Goal: Task Accomplishment & Management: Manage account settings

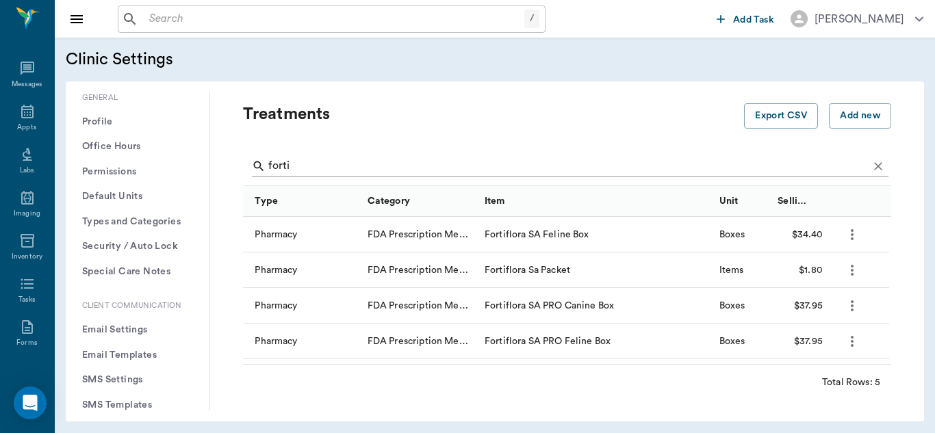
scroll to position [352, 0]
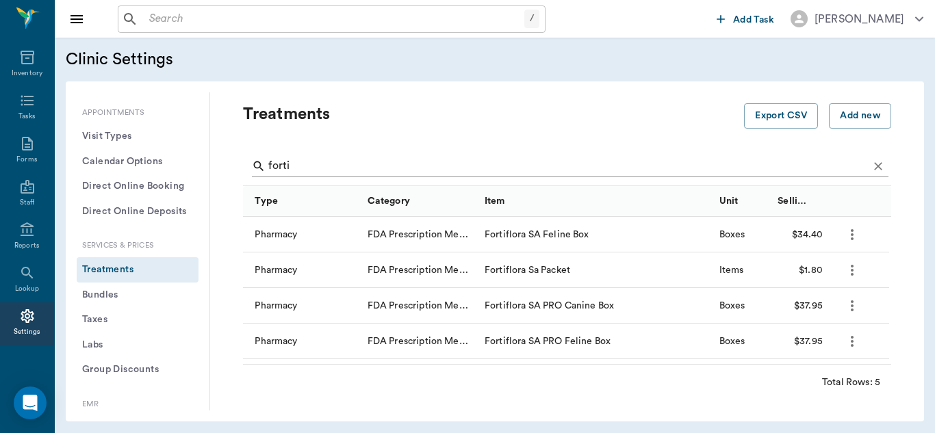
click at [320, 166] on input "forti" at bounding box center [568, 166] width 600 height 22
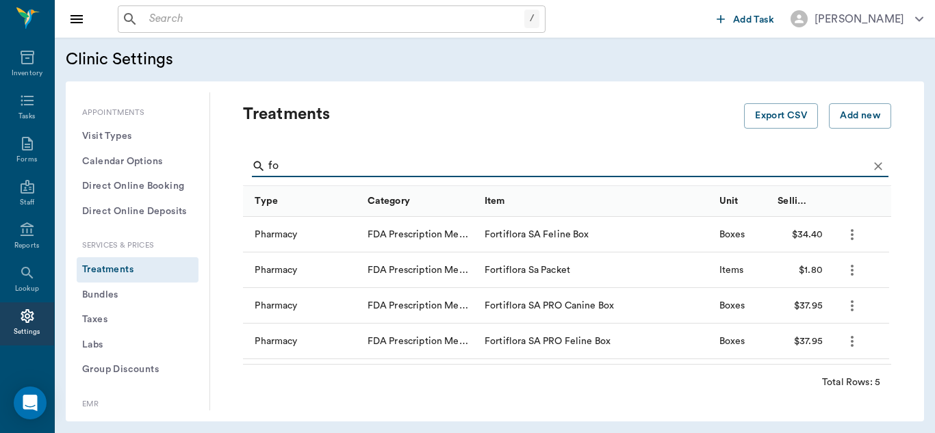
type input "f"
type input "enal"
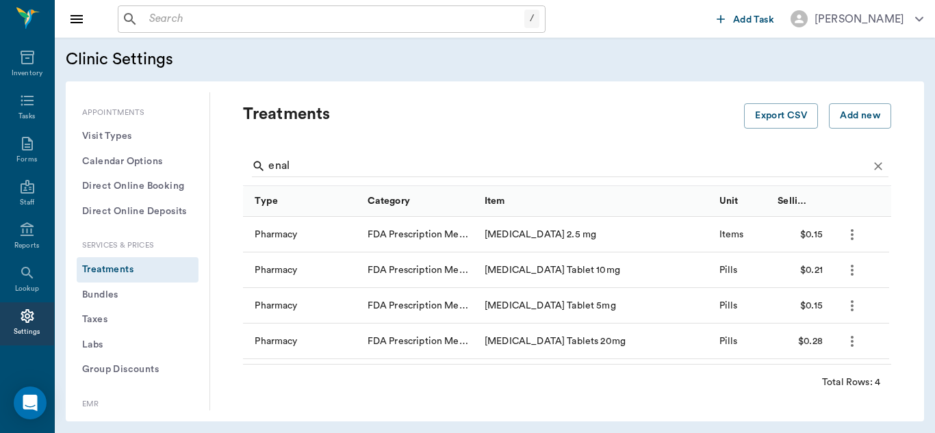
click at [856, 310] on icon "more" at bounding box center [852, 306] width 16 height 16
click at [827, 344] on p "Edit Treatment" at bounding box center [816, 343] width 75 height 16
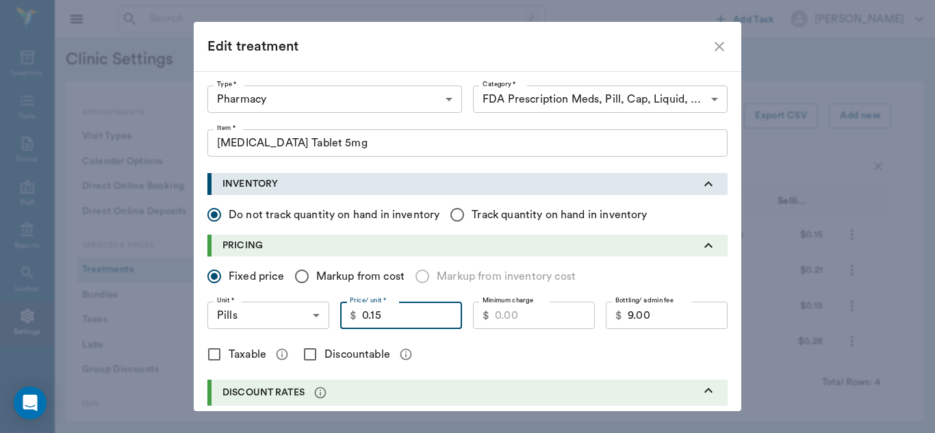
click at [391, 318] on input "0.15" at bounding box center [412, 315] width 100 height 27
type input "0.20"
click at [300, 277] on input "Markup from cost" at bounding box center [301, 276] width 29 height 29
radio input "true"
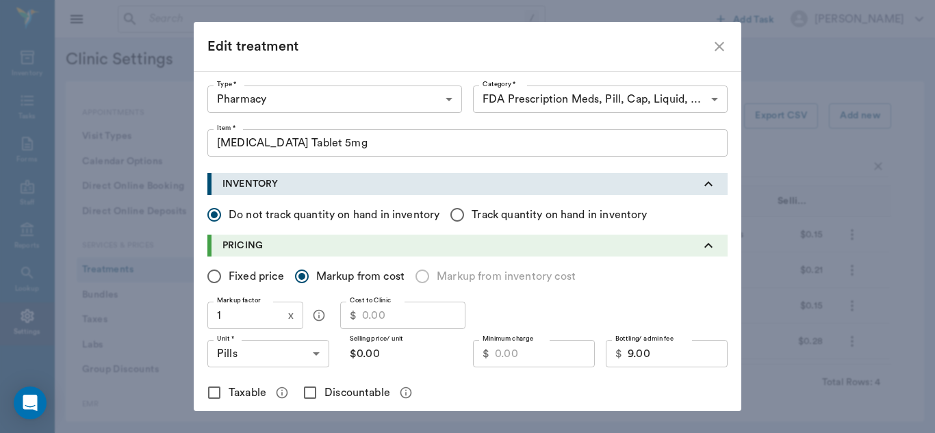
click at [212, 274] on input "Fixed price" at bounding box center [214, 276] width 29 height 29
radio input "true"
click at [371, 316] on input "Cost to Clinic" at bounding box center [410, 315] width 103 height 27
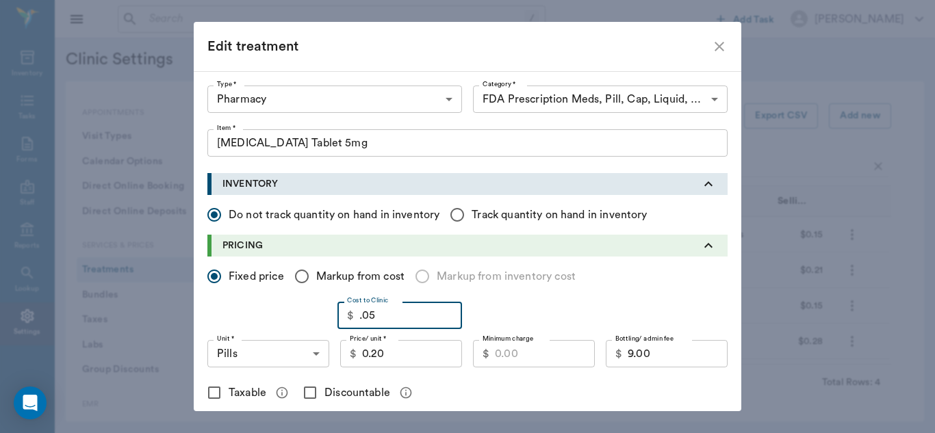
type input "0.05"
click at [541, 355] on input "Minimum charge" at bounding box center [545, 353] width 100 height 27
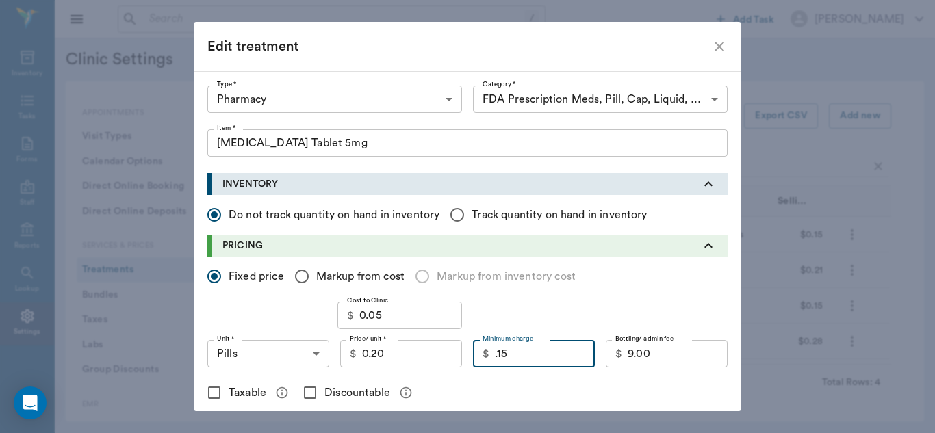
type input "0.15"
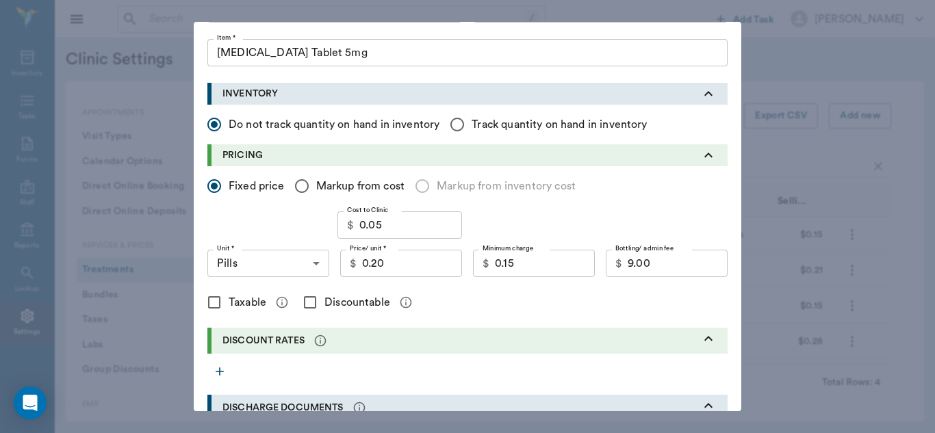
scroll to position [100, 0]
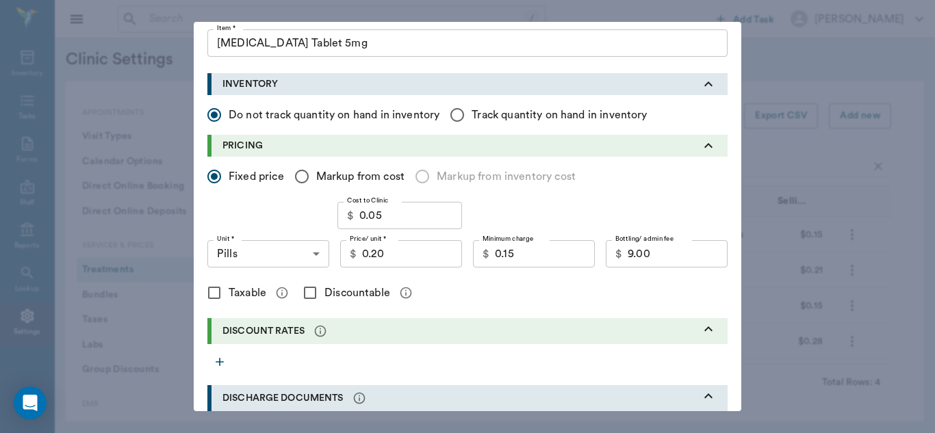
drag, startPoint x: 747, startPoint y: 205, endPoint x: 491, endPoint y: 285, distance: 267.4
click at [491, 285] on div "Taxable Discountable" at bounding box center [467, 293] width 520 height 29
click at [305, 296] on input "Discountable" at bounding box center [310, 293] width 29 height 29
checkbox input "true"
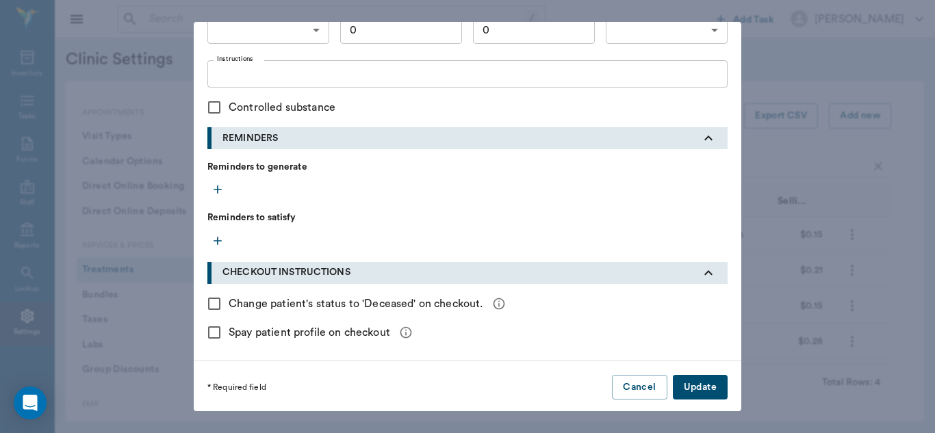
scroll to position [595, 0]
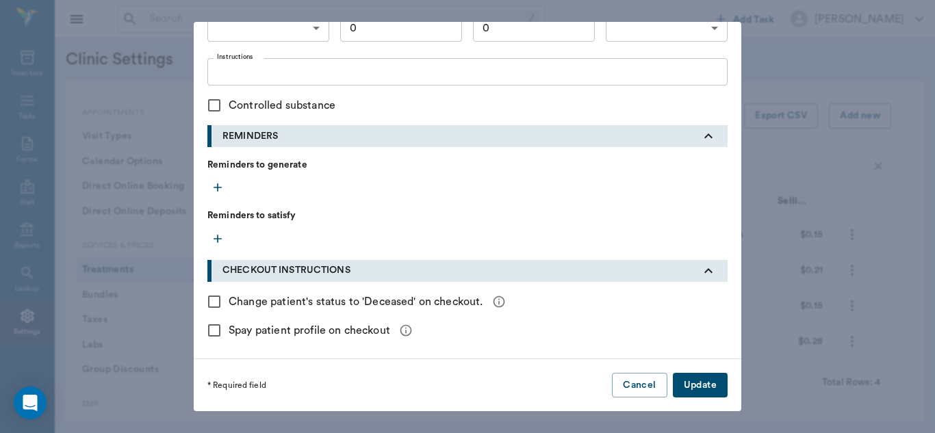
click at [714, 389] on button "Update" at bounding box center [700, 385] width 55 height 25
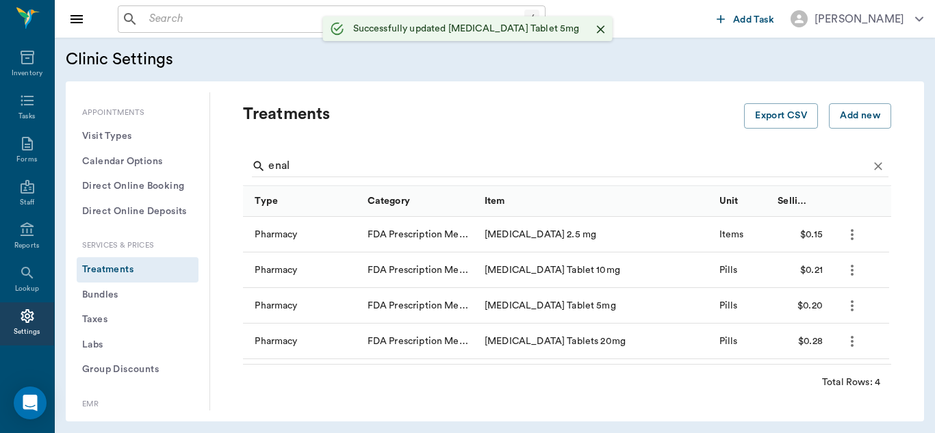
checkbox input "false"
click at [850, 344] on icon "more" at bounding box center [852, 341] width 16 height 16
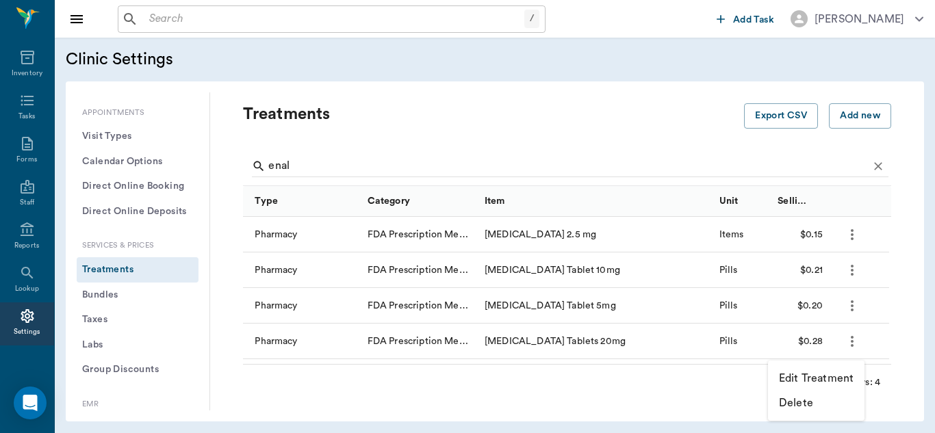
click at [799, 380] on p "Edit Treatment" at bounding box center [816, 378] width 75 height 16
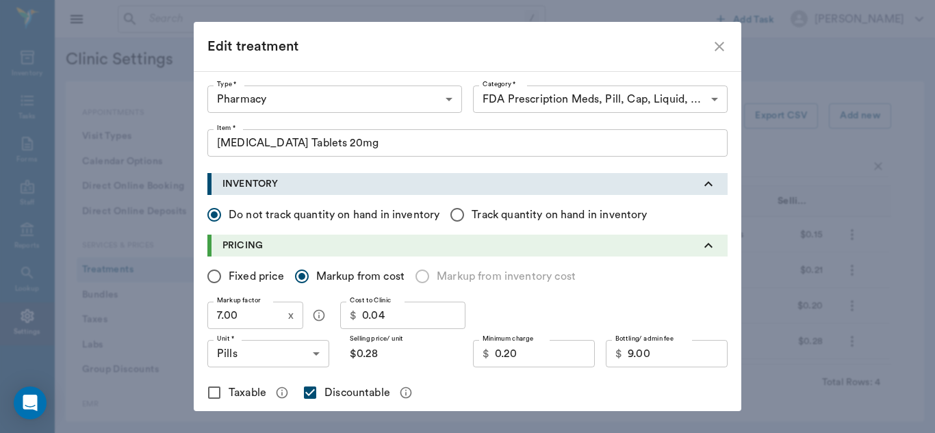
click at [210, 275] on input "Fixed price" at bounding box center [214, 276] width 29 height 29
radio input "true"
click at [387, 356] on input "0.35" at bounding box center [412, 353] width 100 height 27
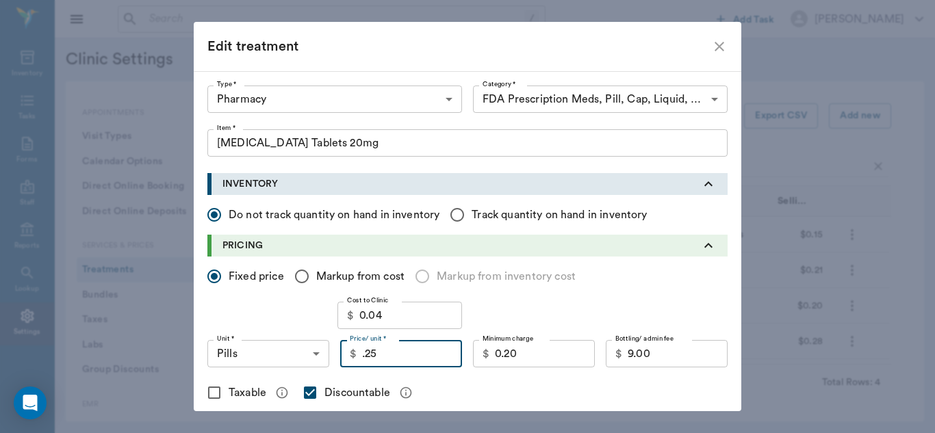
type input "0.25"
click at [572, 313] on div "Cost to Clinic $ 0.04 Cost to Clinic" at bounding box center [467, 315] width 520 height 27
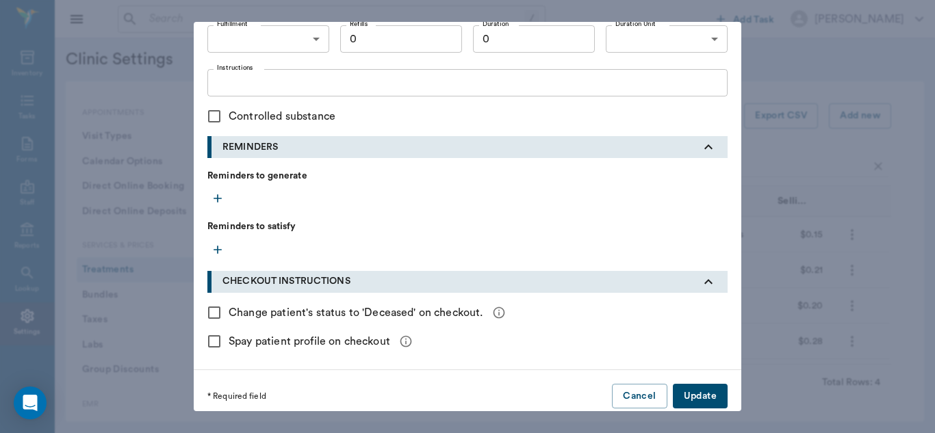
scroll to position [595, 0]
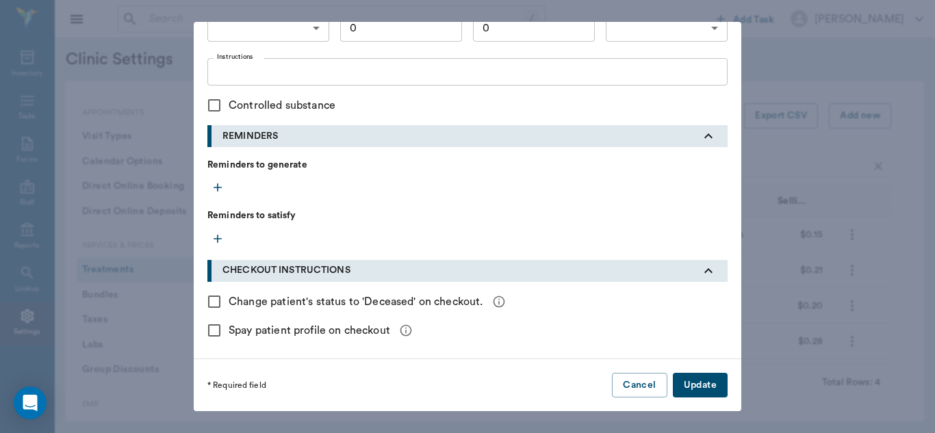
click at [710, 389] on button "Update" at bounding box center [700, 385] width 55 height 25
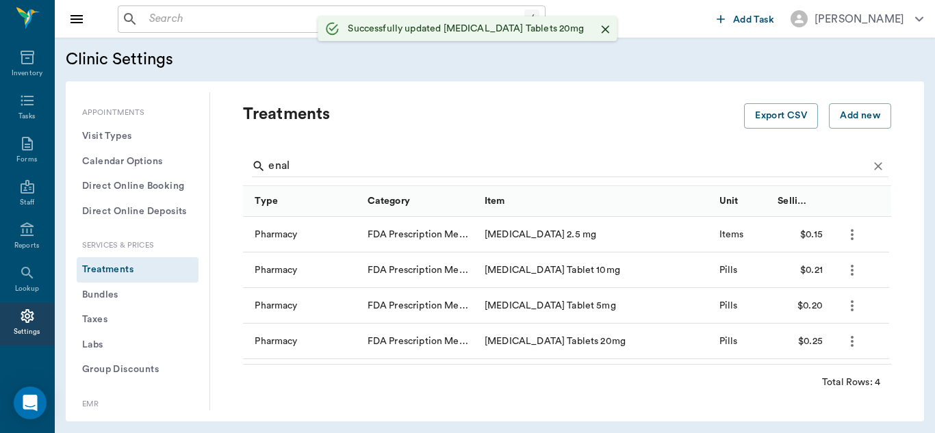
checkbox input "false"
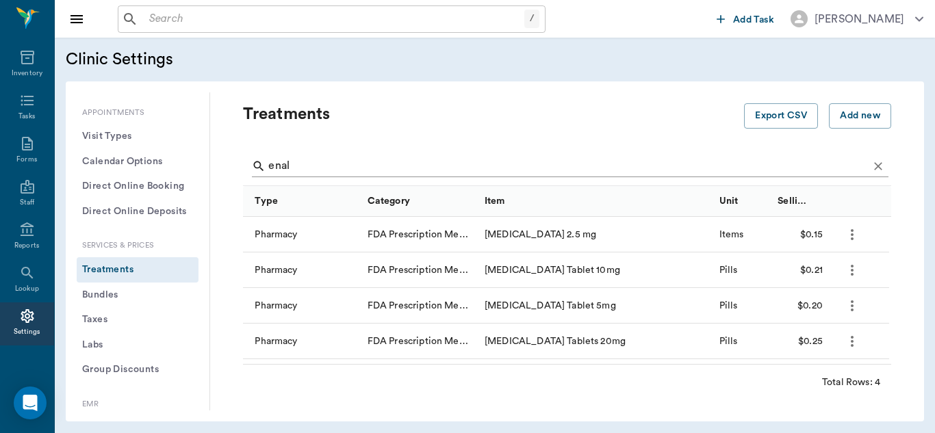
click at [322, 167] on input "enal" at bounding box center [568, 166] width 600 height 22
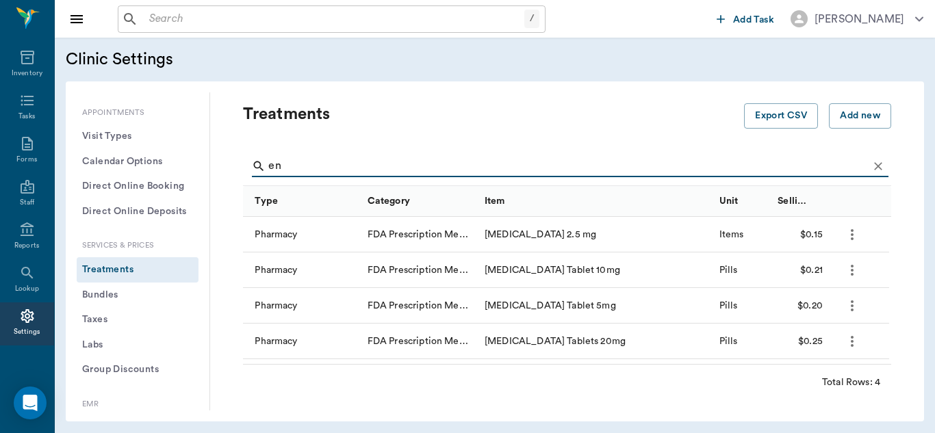
type input "e"
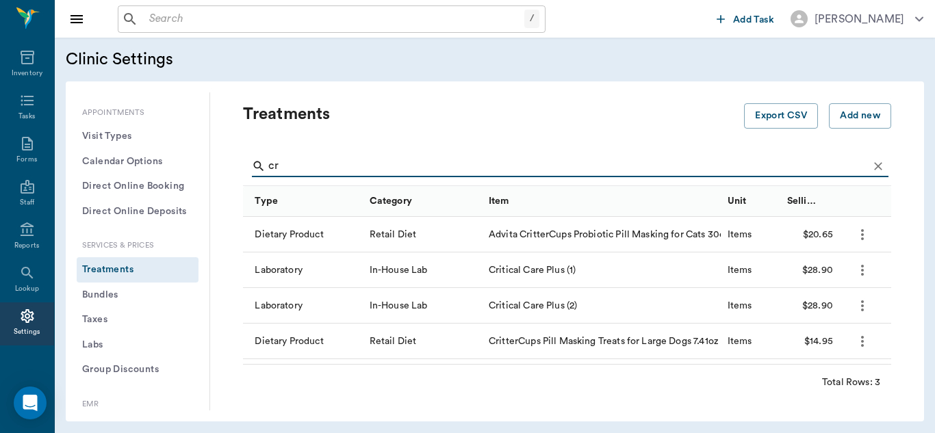
type input "c"
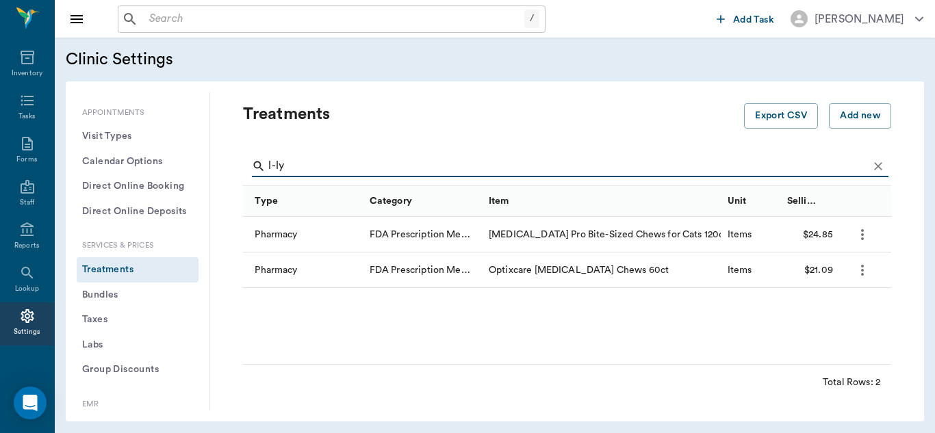
type input "l-ly"
click at [858, 238] on icon "more" at bounding box center [862, 235] width 16 height 16
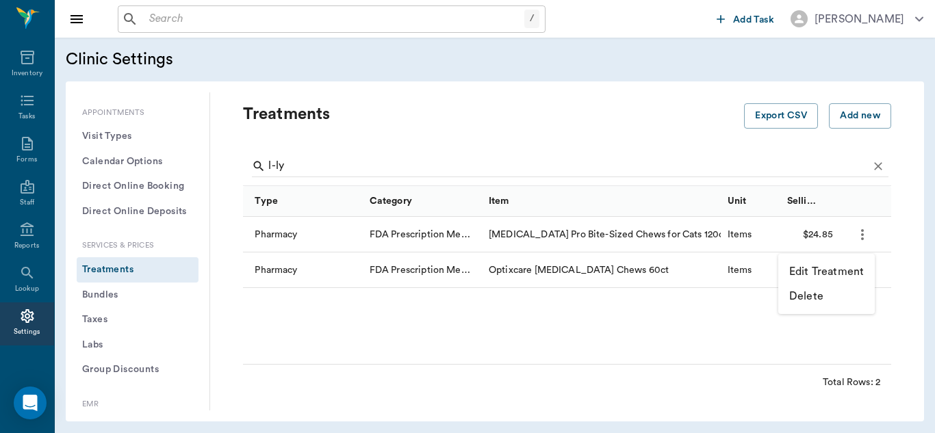
click at [842, 270] on p "Edit Treatment" at bounding box center [826, 272] width 75 height 16
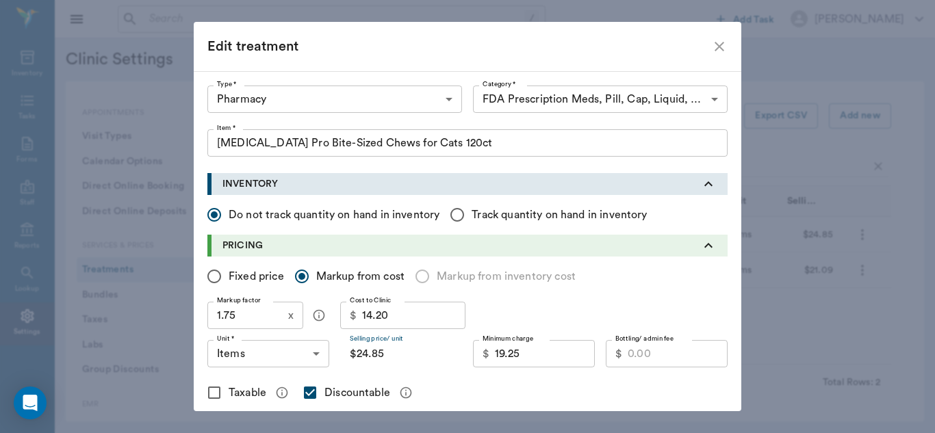
click at [385, 361] on input "$24.85" at bounding box center [401, 353] width 122 height 27
click at [392, 355] on input "$24.85" at bounding box center [401, 353] width 122 height 27
click at [209, 279] on input "Fixed price" at bounding box center [214, 276] width 29 height 29
radio input "true"
click at [392, 357] on input "18.90" at bounding box center [412, 353] width 100 height 27
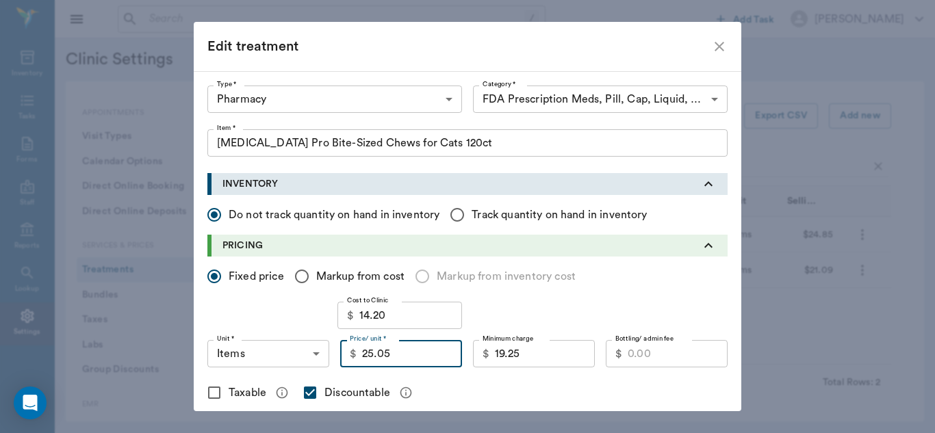
type input "25.05"
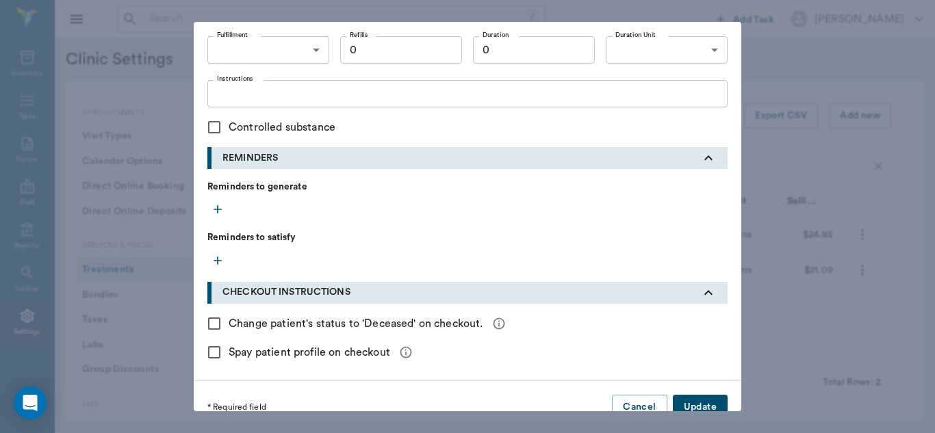
scroll to position [595, 0]
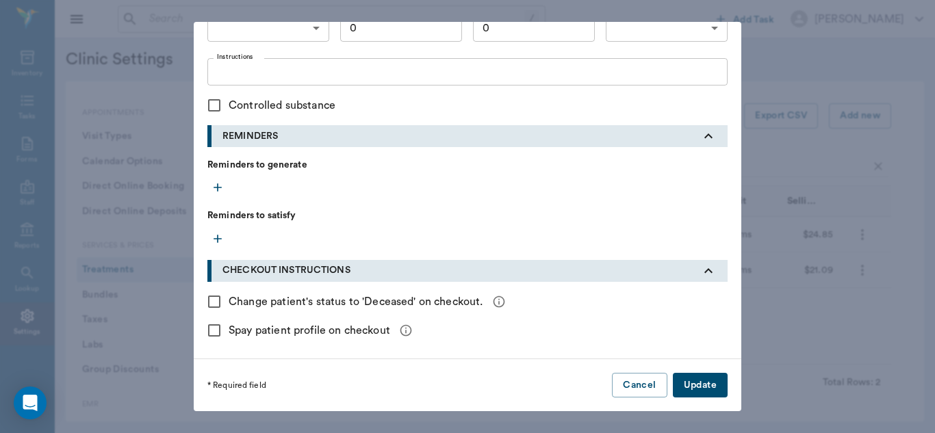
click at [708, 392] on button "Update" at bounding box center [700, 385] width 55 height 25
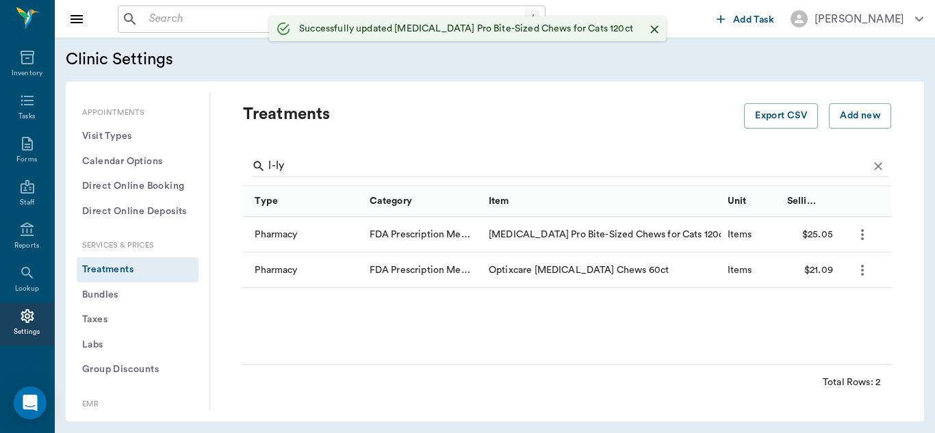
checkbox input "false"
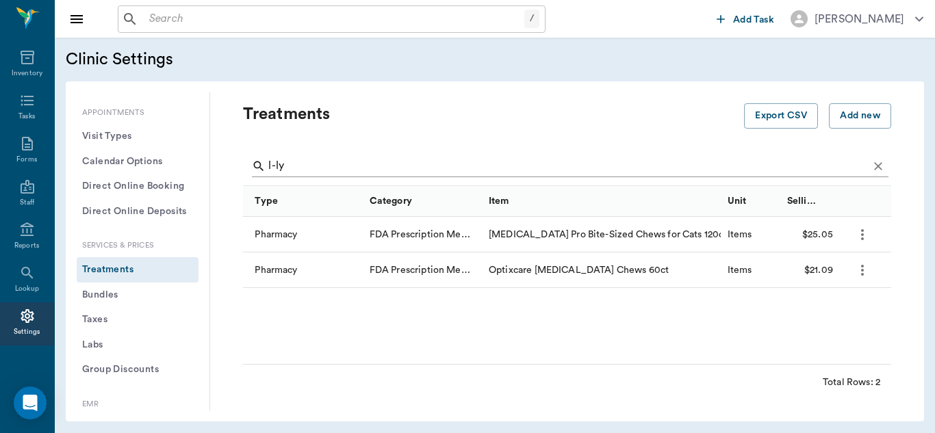
click at [300, 162] on input "l-ly" at bounding box center [568, 166] width 600 height 22
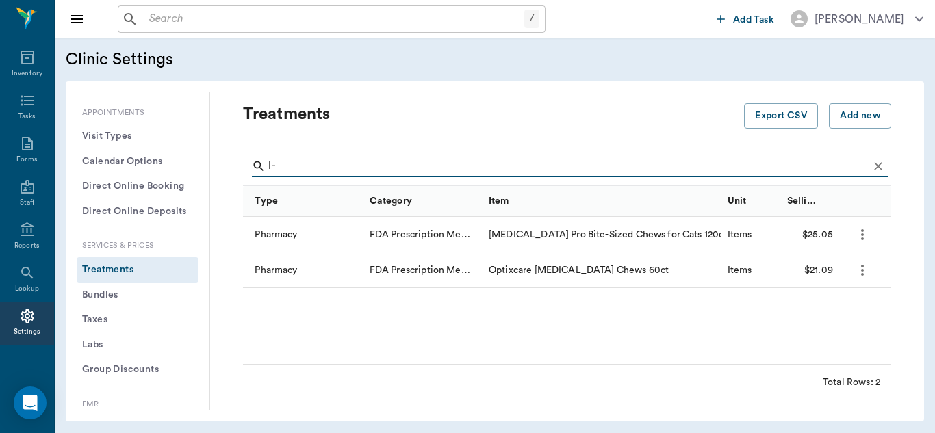
type input "l"
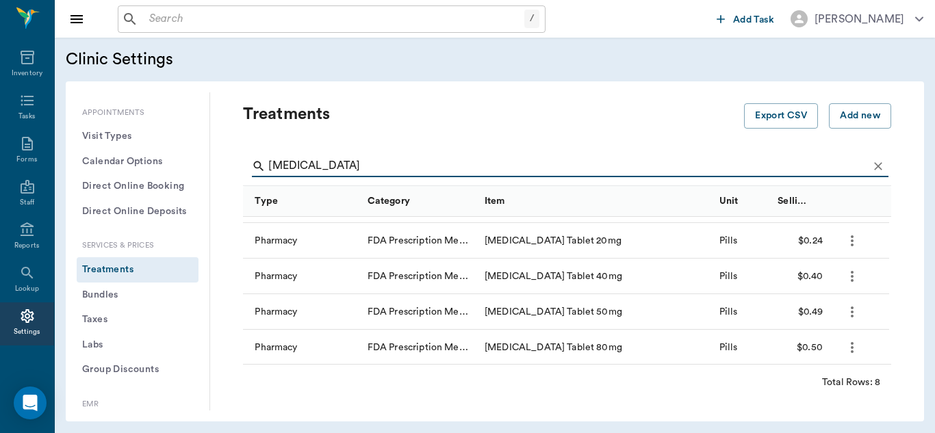
scroll to position [138, 0]
type input "[MEDICAL_DATA]"
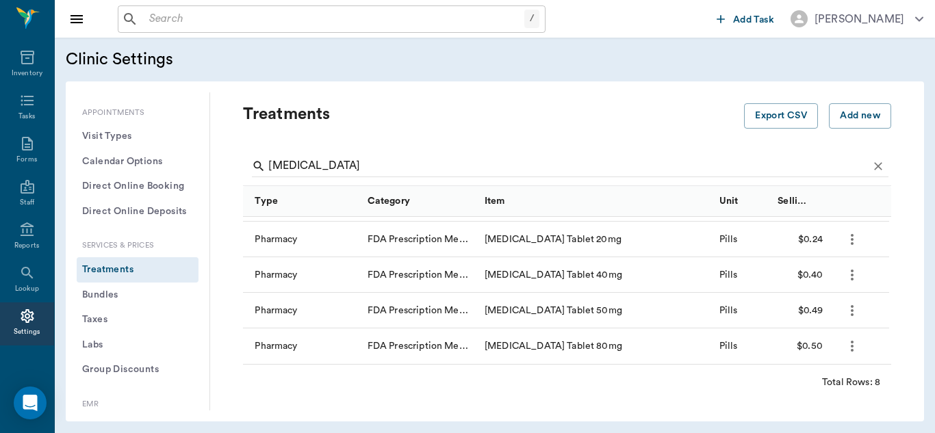
click at [856, 313] on icon "more" at bounding box center [852, 311] width 16 height 16
click at [823, 347] on p "Edit Treatment" at bounding box center [816, 347] width 75 height 16
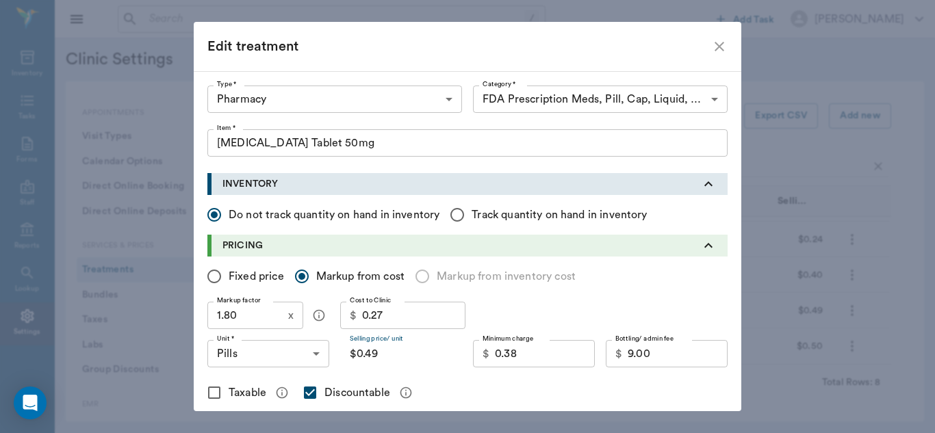
click at [385, 358] on input "$0.49" at bounding box center [401, 353] width 122 height 27
click at [211, 280] on input "Fixed price" at bounding box center [214, 276] width 29 height 29
radio input "true"
click at [396, 359] on input "0.45" at bounding box center [412, 353] width 100 height 27
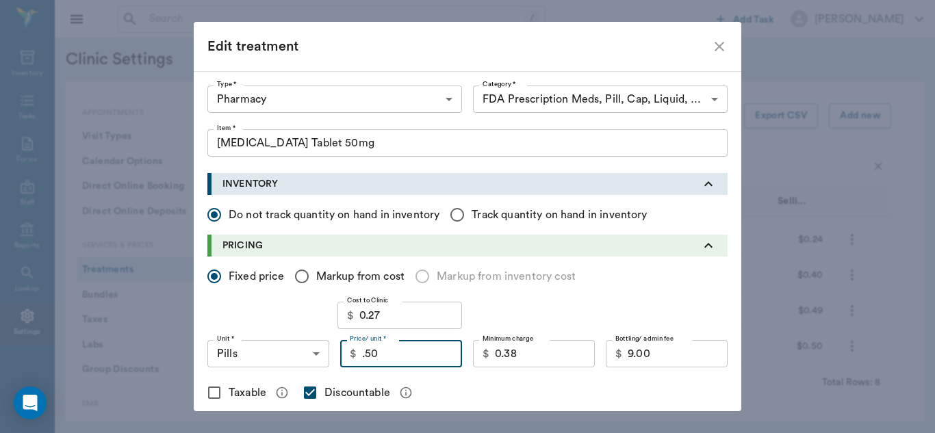
type input "0.50"
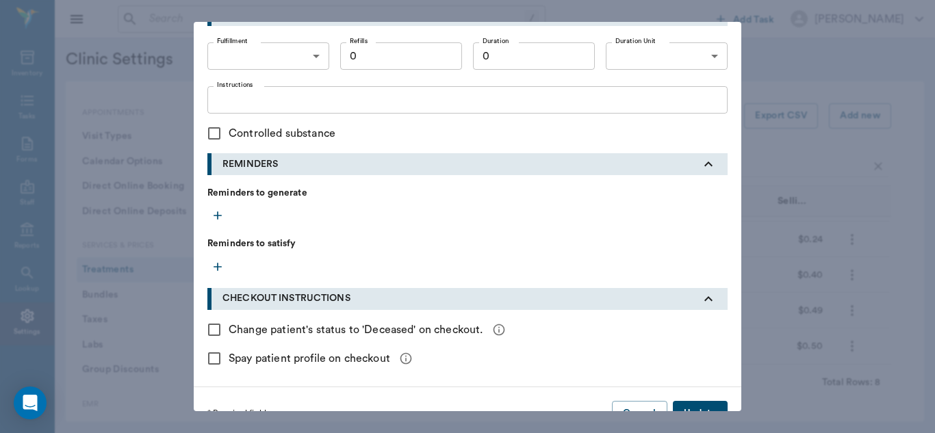
scroll to position [595, 0]
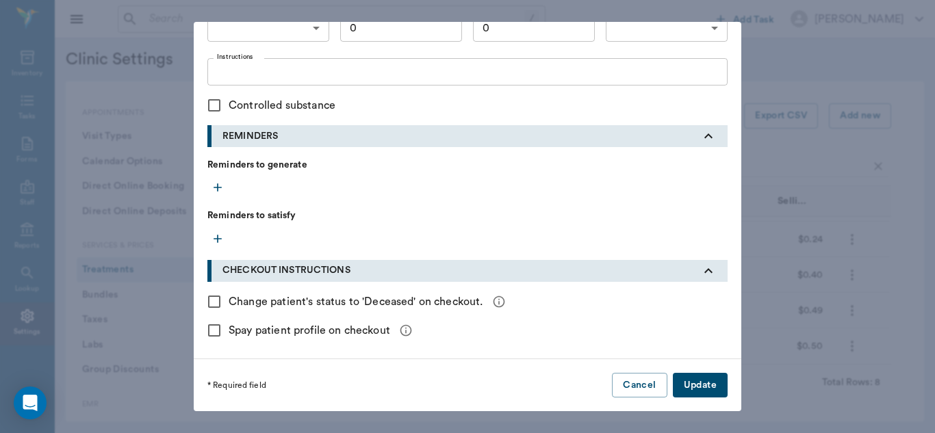
click at [708, 381] on button "Update" at bounding box center [700, 385] width 55 height 25
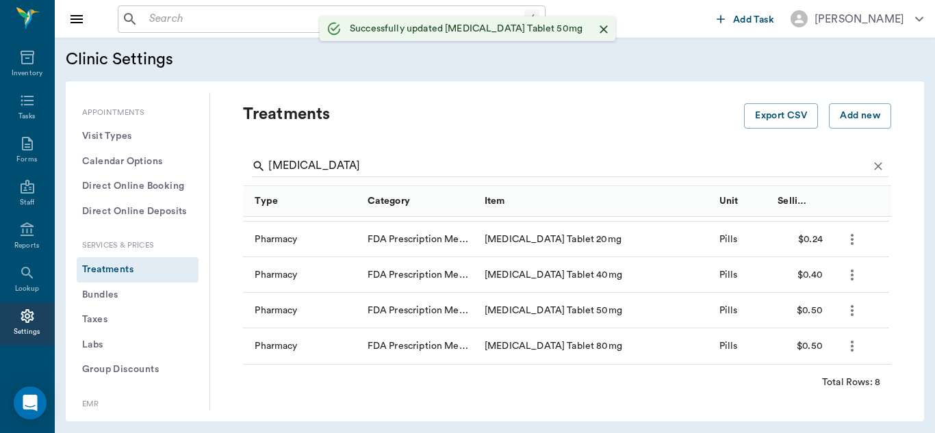
checkbox input "false"
click at [847, 313] on icon "more" at bounding box center [852, 311] width 16 height 16
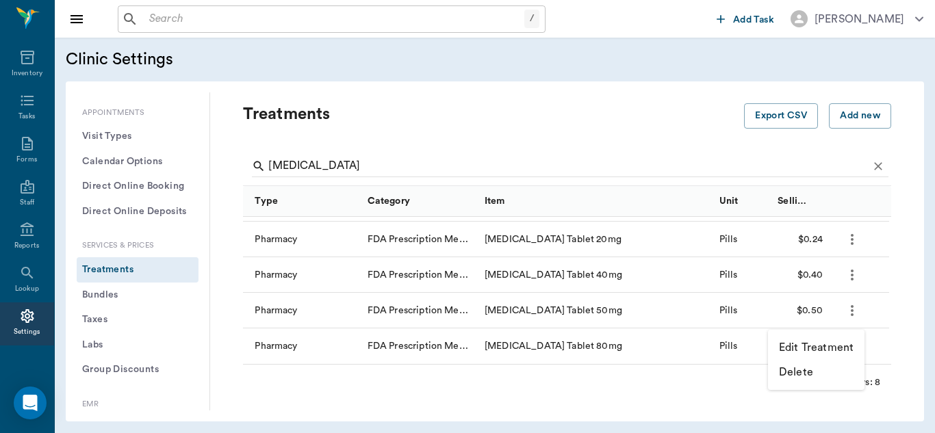
click at [824, 345] on p "Edit Treatment" at bounding box center [816, 347] width 75 height 16
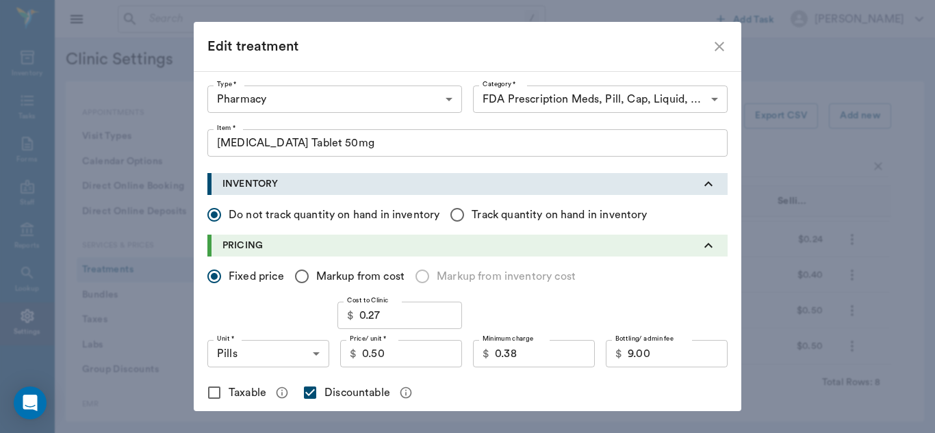
click at [385, 352] on input "0.50" at bounding box center [412, 353] width 100 height 27
type input "0.45"
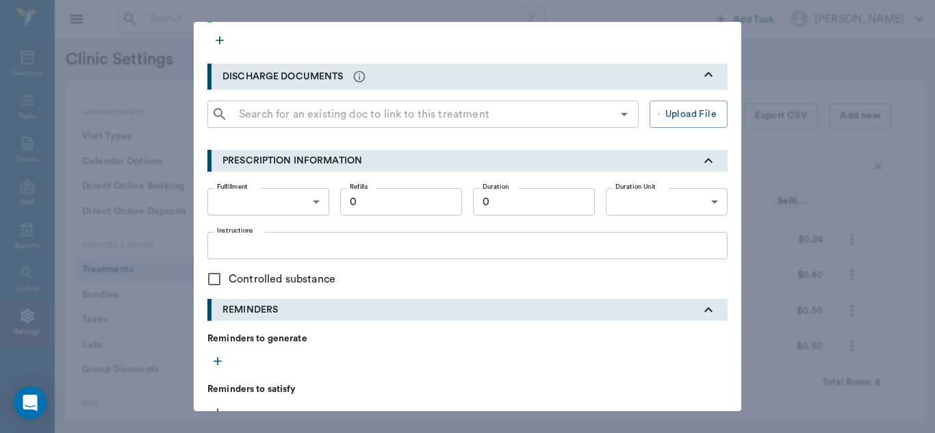
scroll to position [595, 0]
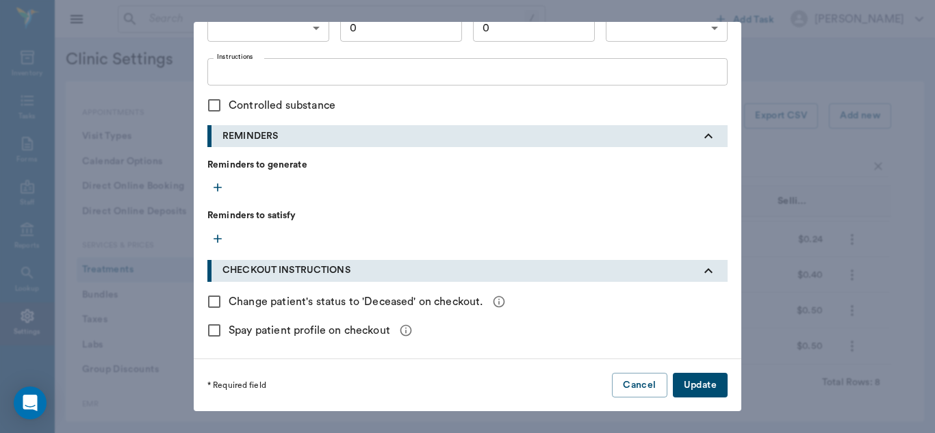
click at [697, 388] on button "Update" at bounding box center [700, 385] width 55 height 25
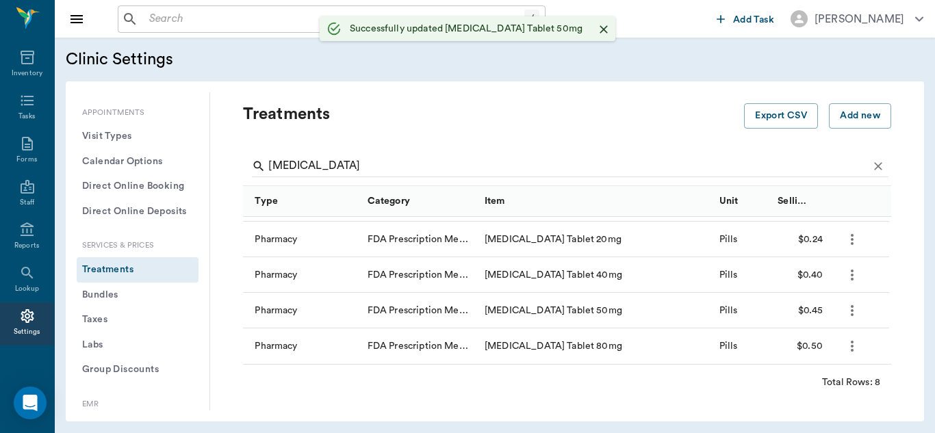
checkbox input "false"
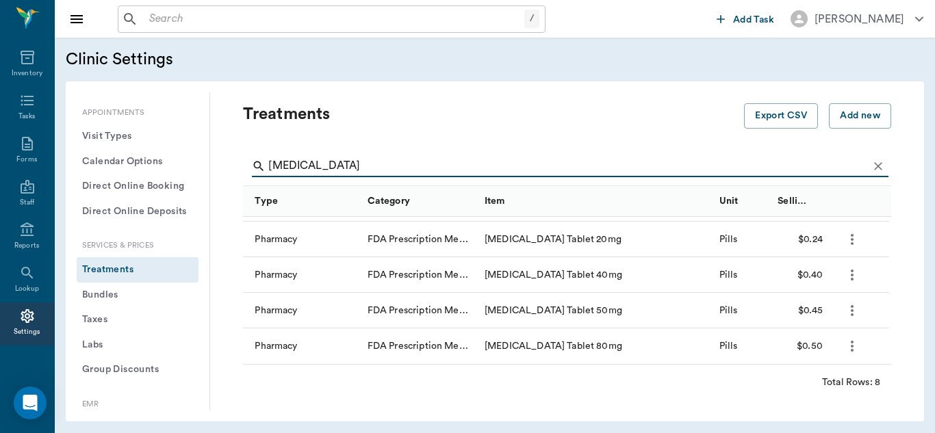
click at [414, 164] on input "[MEDICAL_DATA]" at bounding box center [568, 166] width 600 height 22
type input "f"
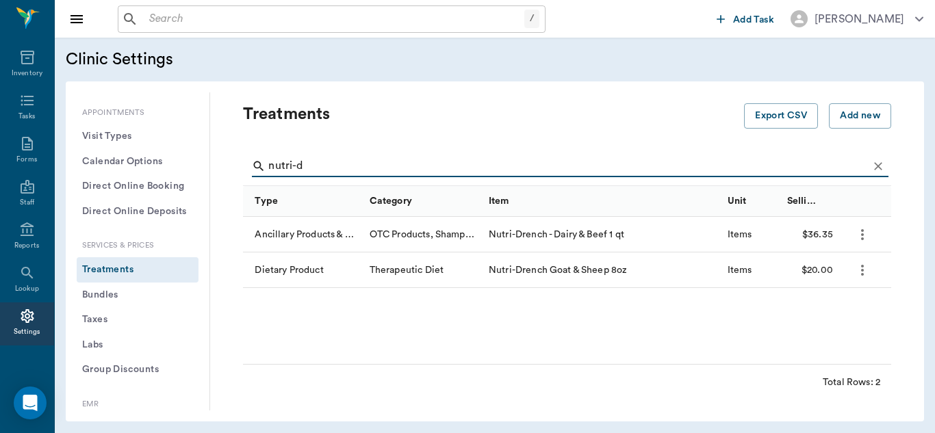
scroll to position [0, 0]
type input "nutri-dren"
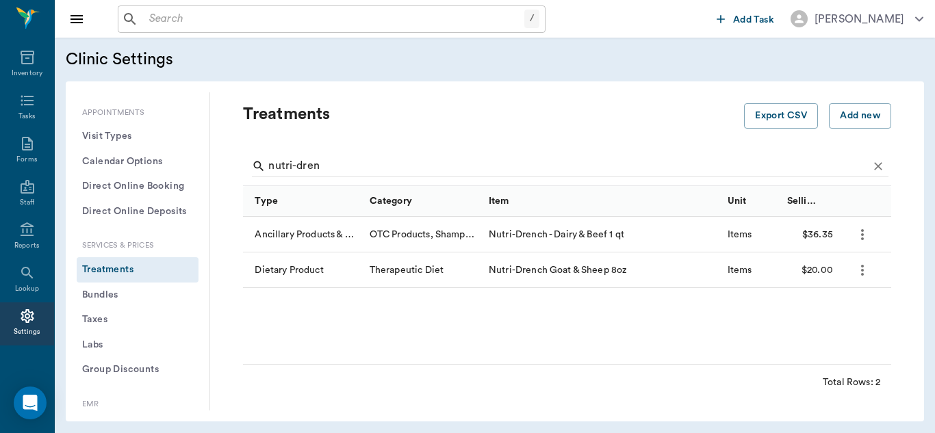
click at [860, 268] on icon "more" at bounding box center [862, 270] width 16 height 16
click at [836, 305] on p "Edit Treatment" at bounding box center [826, 307] width 75 height 16
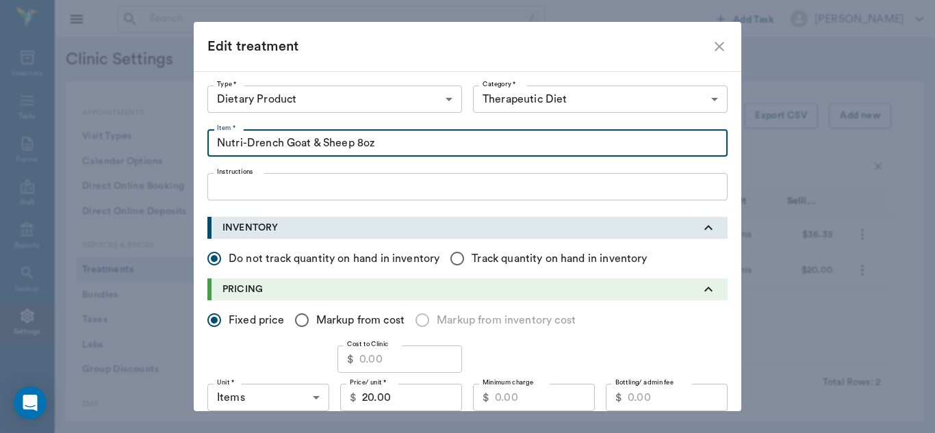
drag, startPoint x: 386, startPoint y: 147, endPoint x: 211, endPoint y: 146, distance: 174.5
click at [211, 146] on input "Nutri-Drench Goat & Sheep 8oz" at bounding box center [467, 142] width 520 height 27
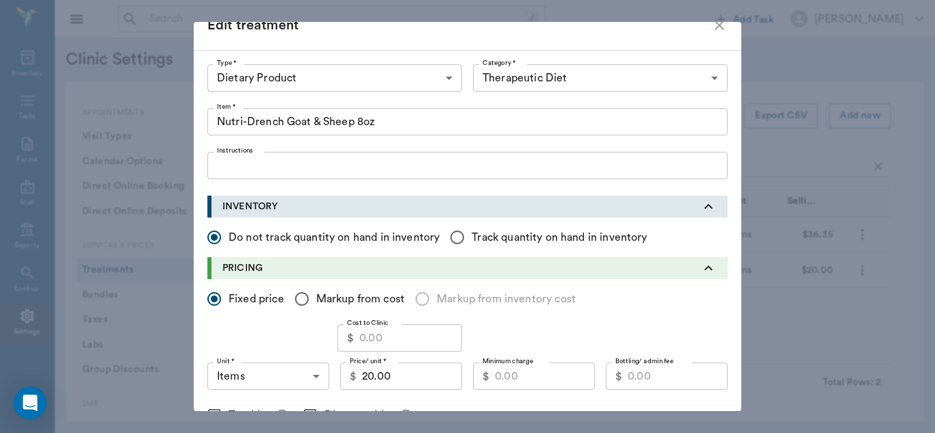
scroll to position [13, 0]
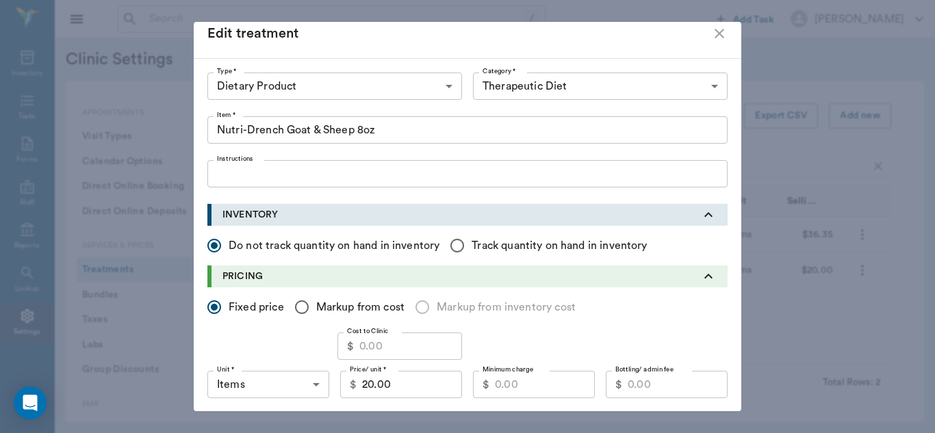
click at [715, 37] on icon "close" at bounding box center [719, 33] width 16 height 16
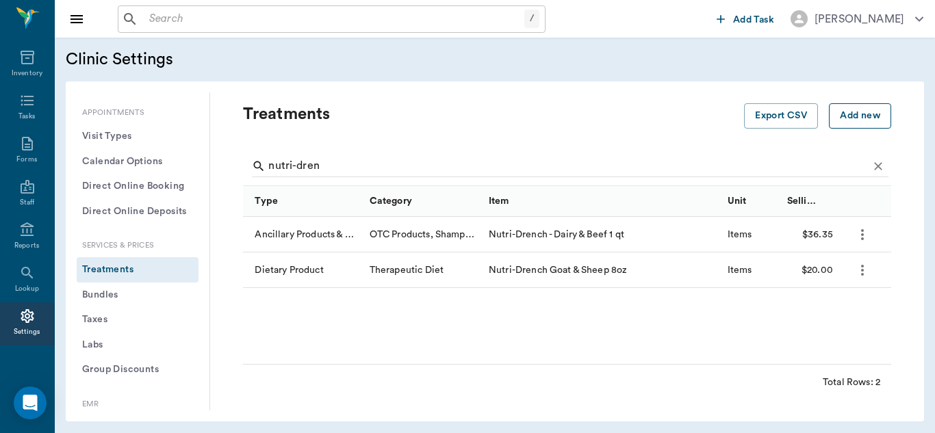
click at [849, 117] on button "Add new" at bounding box center [860, 115] width 62 height 25
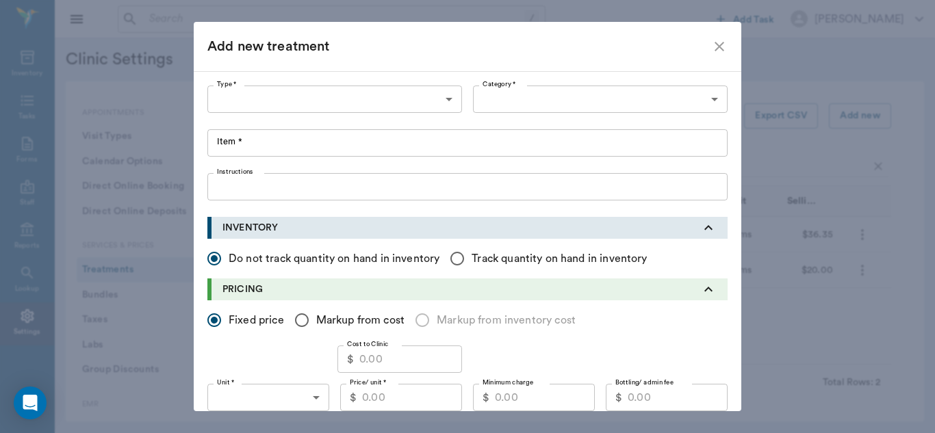
click at [444, 101] on body "/ ​ Add Task [PERSON_NAME] Nectar Messages Appts Labs Imaging Inventory Tasks F…" at bounding box center [467, 216] width 935 height 433
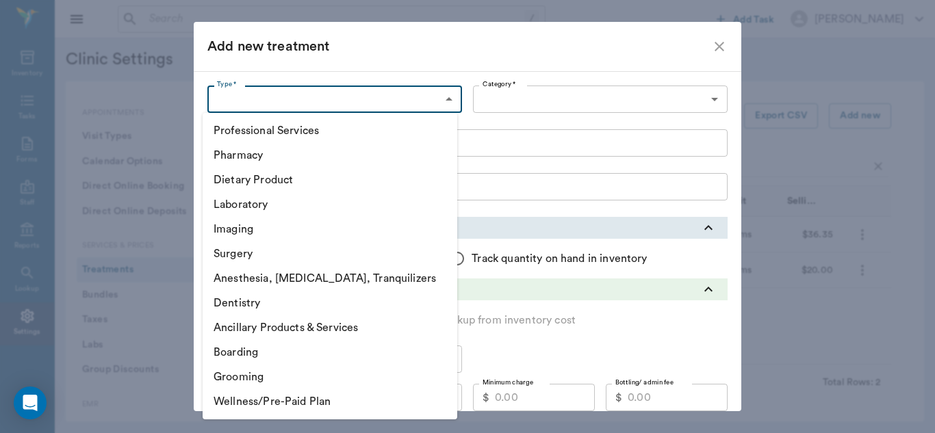
click at [339, 178] on li "Dietary Product" at bounding box center [330, 180] width 255 height 25
type input "5200"
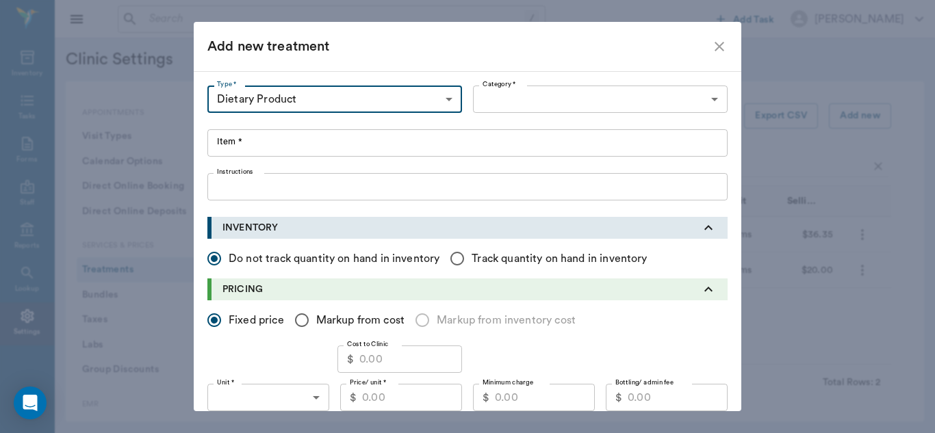
click at [713, 100] on body "/ ​ Add Task [PERSON_NAME] Nectar Messages Appts Labs Imaging Inventory Tasks F…" at bounding box center [467, 216] width 935 height 433
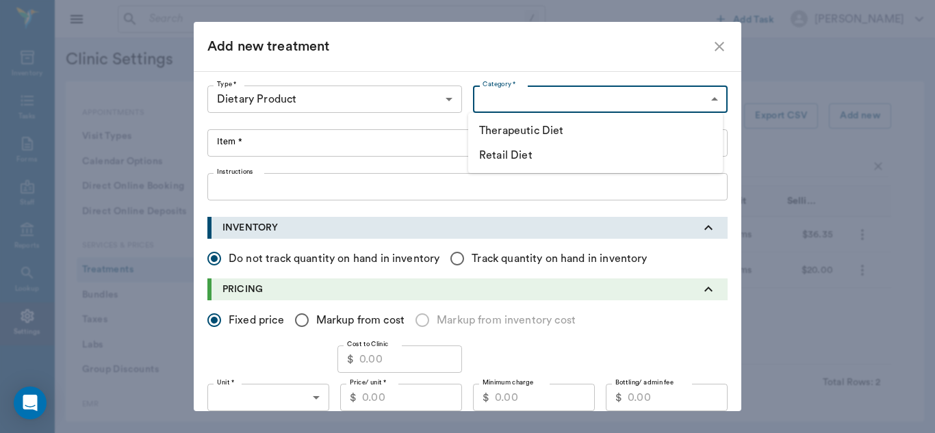
click at [601, 139] on li "Therapeutic Diet" at bounding box center [595, 130] width 255 height 25
type input "5201"
click at [268, 148] on input "Item *" at bounding box center [467, 142] width 520 height 27
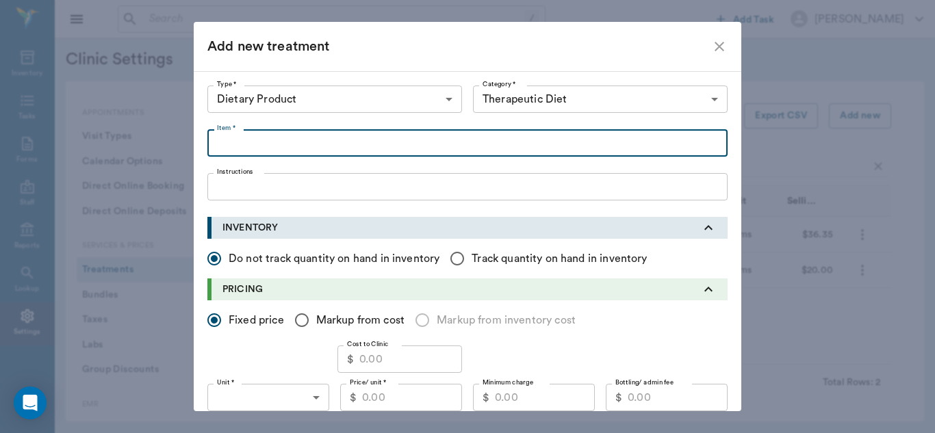
paste input "Nutri-Drench Goat & Sheep 8oz"
click at [359, 142] on input "Nutri-Drench Goat & Sheep 8oz" at bounding box center [467, 142] width 520 height 27
type input "Nutri-Drench Goat & Sheep 16oz"
click at [372, 359] on input "Cost to Clinic" at bounding box center [410, 359] width 103 height 27
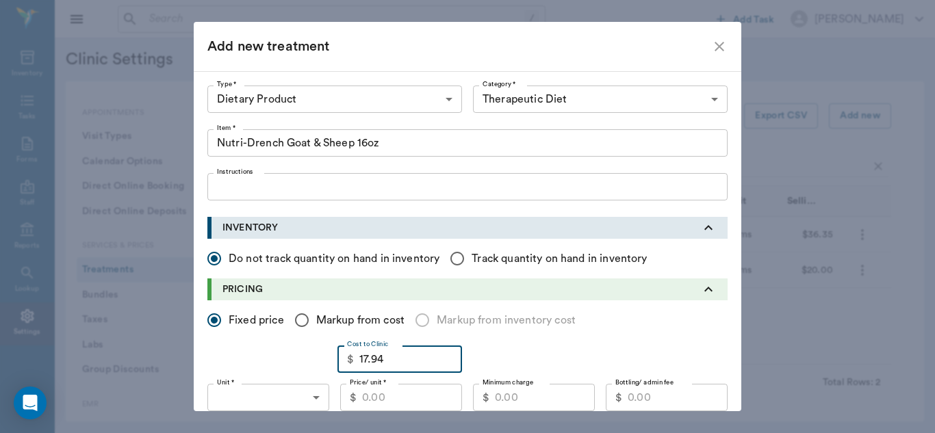
type input "17.94"
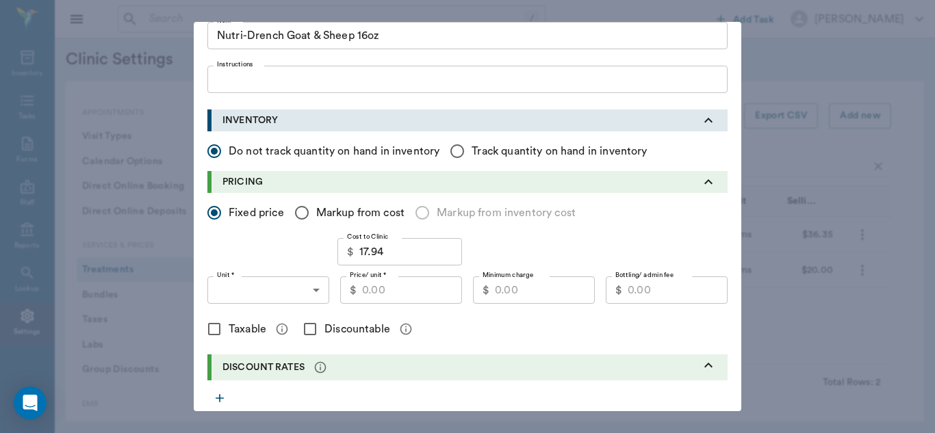
scroll to position [116, 0]
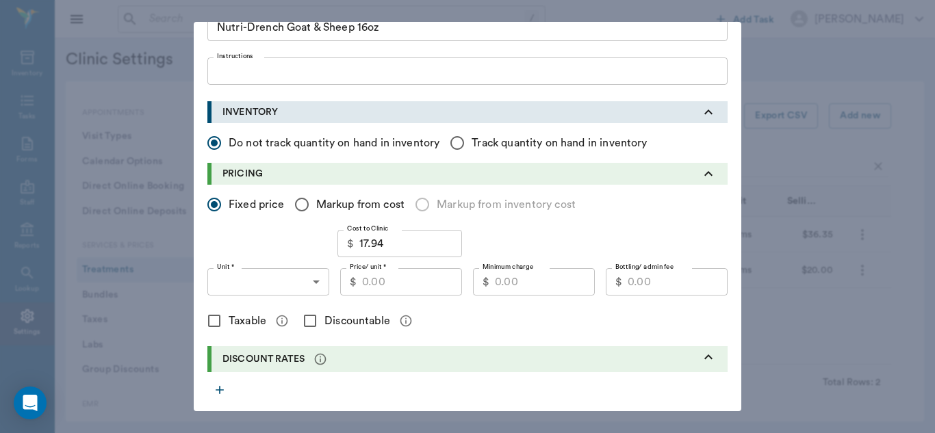
click at [371, 285] on input "Price/ unit *" at bounding box center [412, 281] width 100 height 27
click at [313, 287] on body "/ ​ Add Task [PERSON_NAME] Nectar Messages Appts Labs Imaging Inventory Tasks F…" at bounding box center [467, 216] width 935 height 433
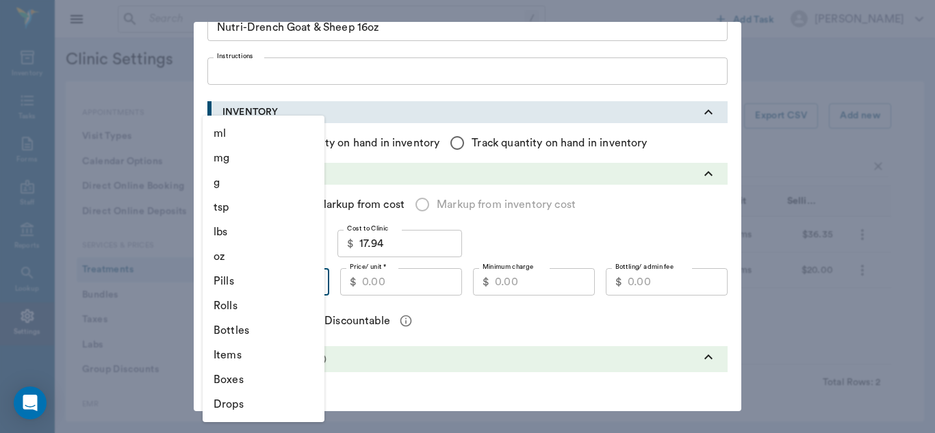
click at [253, 329] on li "Bottles" at bounding box center [264, 330] width 122 height 25
type input "BOTTLES"
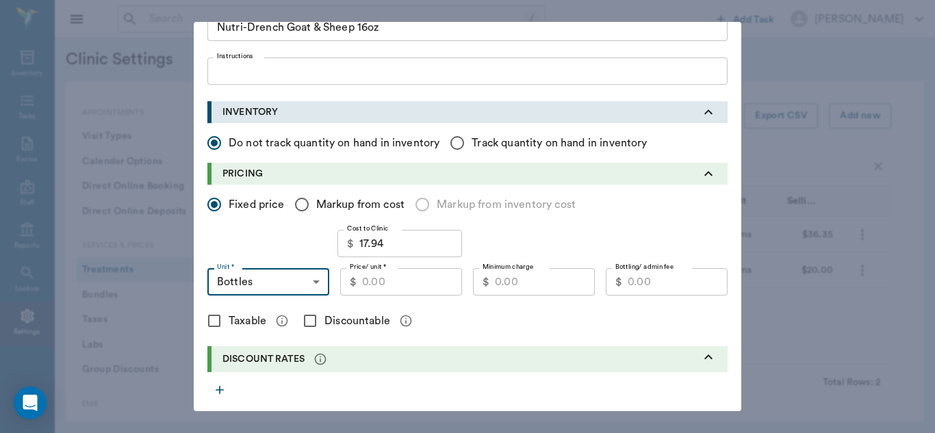
click at [388, 284] on input "Price/ unit *" at bounding box center [412, 281] width 100 height 27
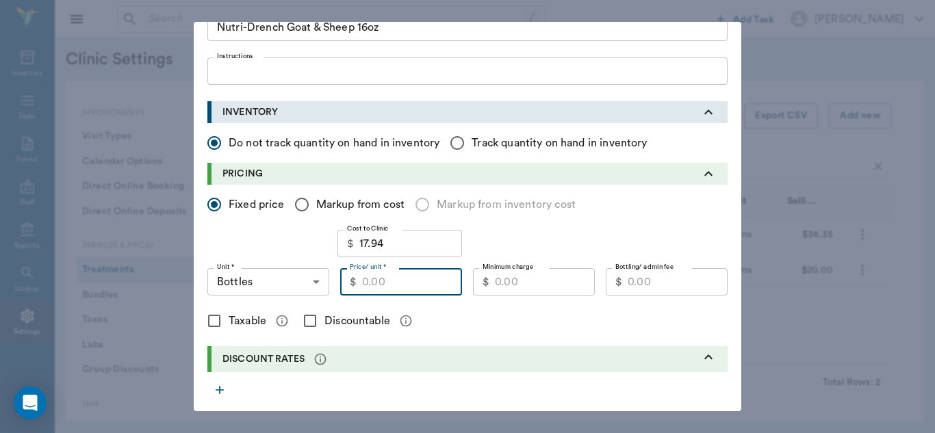
click at [296, 204] on input "Markup from cost" at bounding box center [301, 204] width 29 height 29
radio input "true"
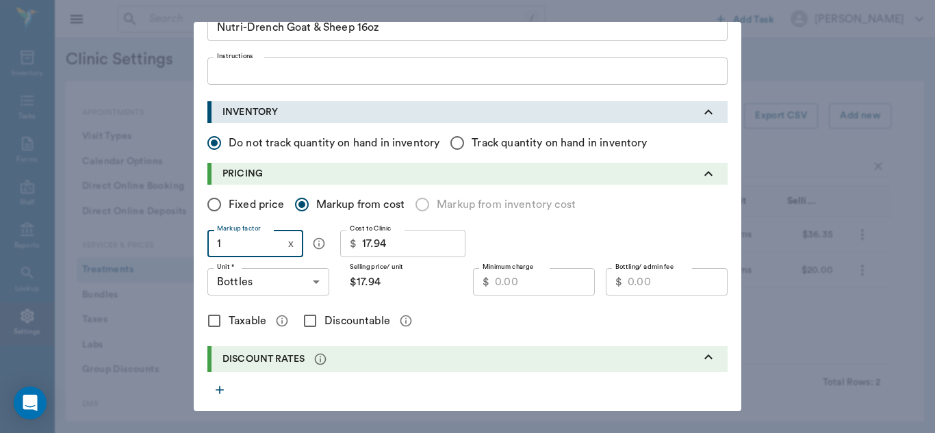
click at [253, 248] on input "1" at bounding box center [244, 243] width 75 height 27
type input "2"
type input "$35.88"
type input "$0.00"
type input "1"
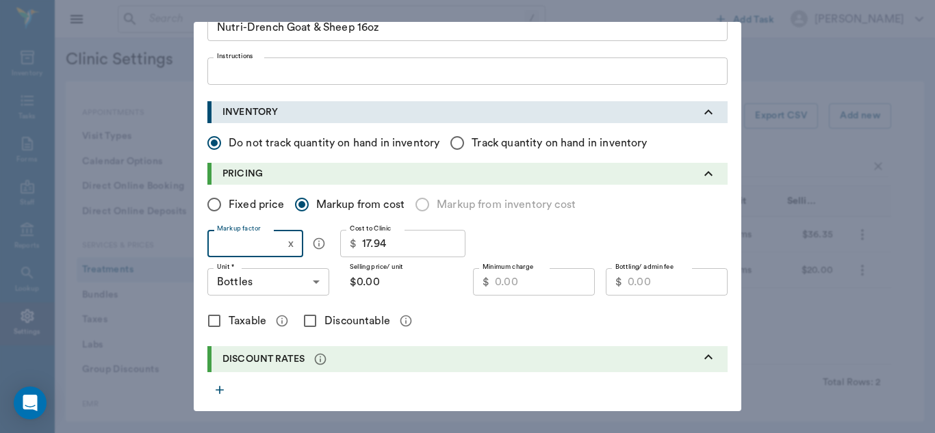
type input "$17.94"
type input "1.5"
type input "$26.91"
type input "1."
type input "$17.94"
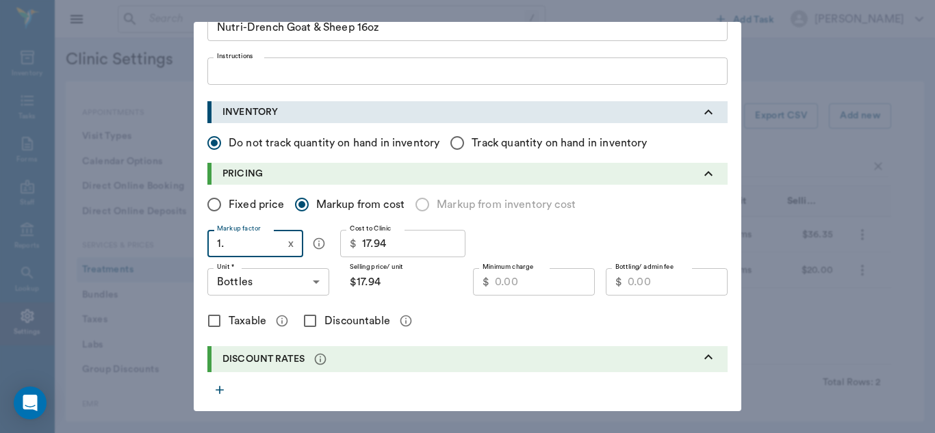
type input "1.9"
type input "$34.09"
type input "1."
type input "$17.94"
type input "1.8"
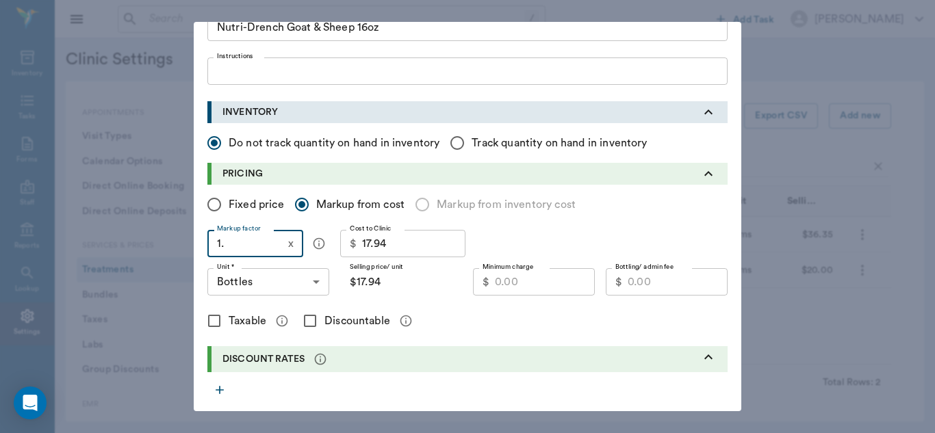
type input "$32.29"
type input "1."
type input "$17.94"
type input "1.7"
type input "$30.50"
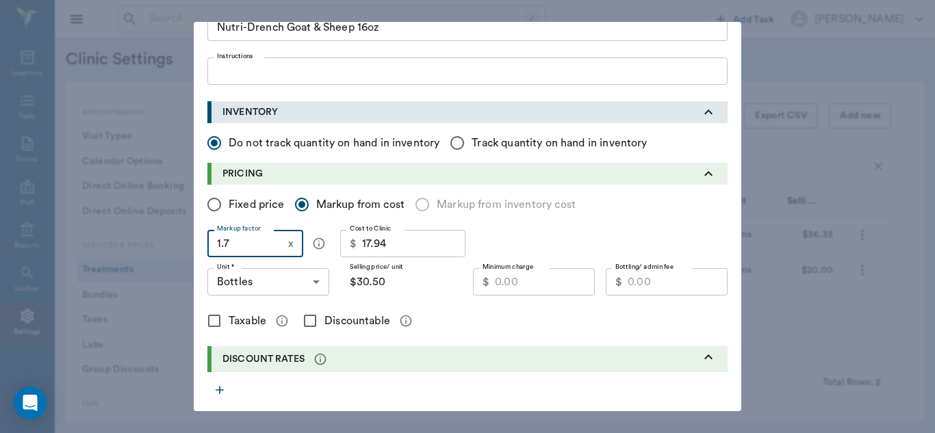
type input "1.7"
click at [307, 325] on input "Discountable" at bounding box center [310, 321] width 29 height 29
checkbox input "true"
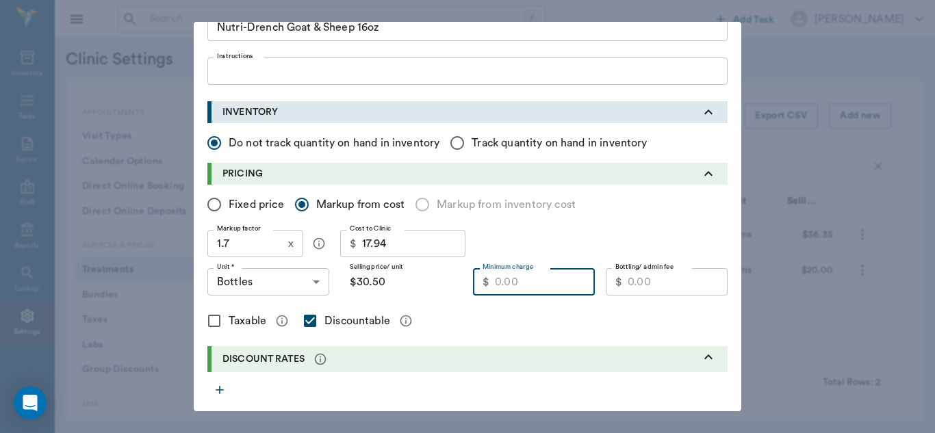
click at [532, 286] on input "Minimum charge" at bounding box center [545, 281] width 100 height 27
type input "22.00"
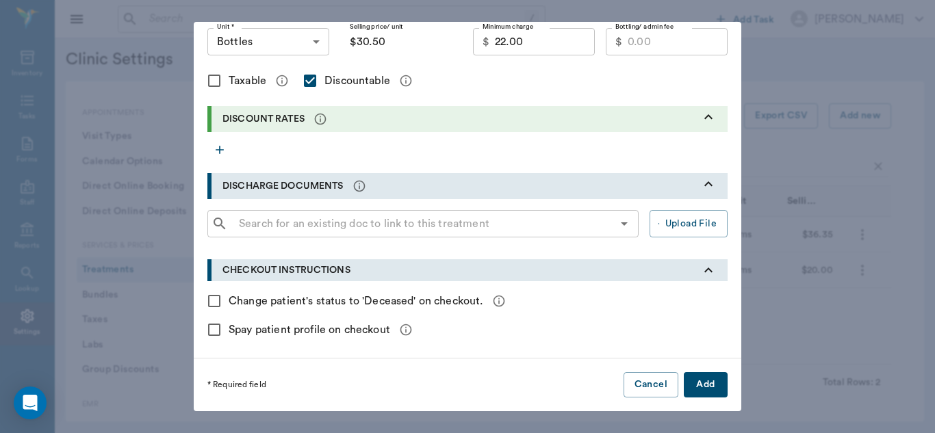
click at [700, 376] on button "Add" at bounding box center [706, 384] width 44 height 25
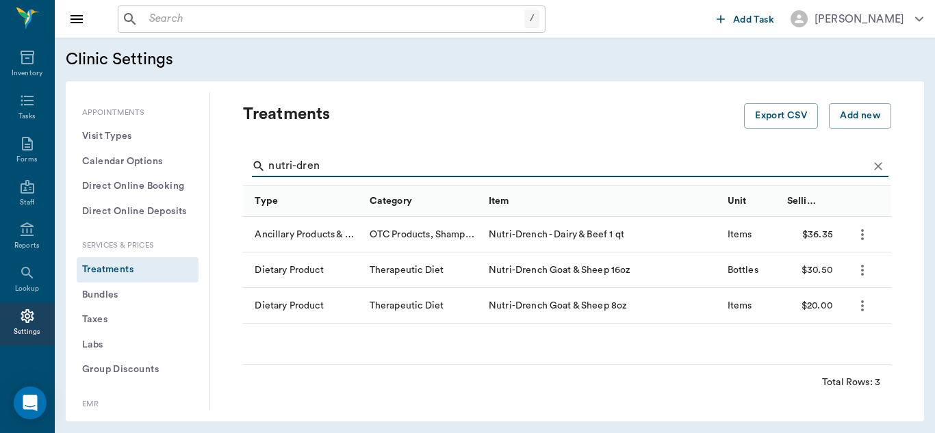
click at [549, 172] on input "nutri-dren" at bounding box center [568, 166] width 600 height 22
type input "n"
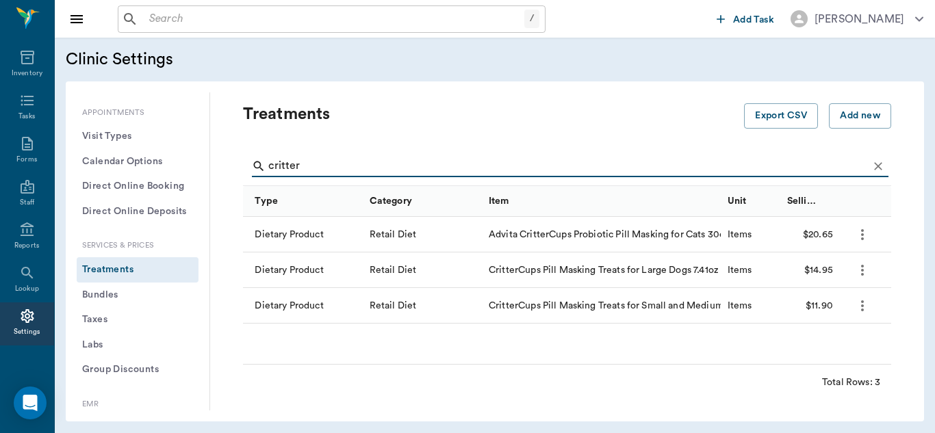
type input "critter"
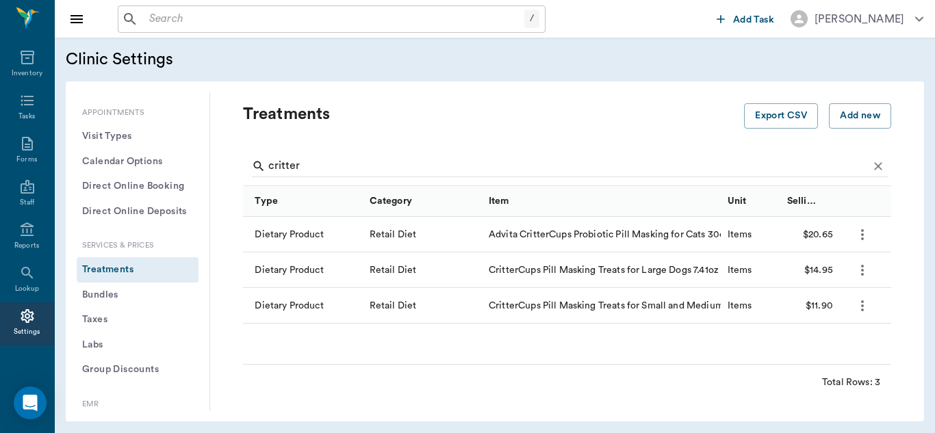
click at [862, 307] on icon "more" at bounding box center [862, 306] width 16 height 16
click at [839, 343] on p "Edit Treatment" at bounding box center [826, 343] width 75 height 16
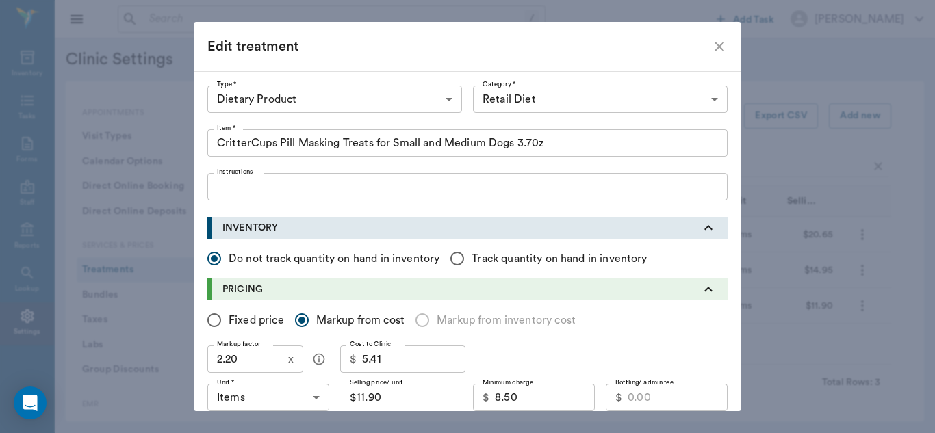
click at [711, 40] on icon "close" at bounding box center [719, 46] width 16 height 16
radio input "true"
checkbox input "false"
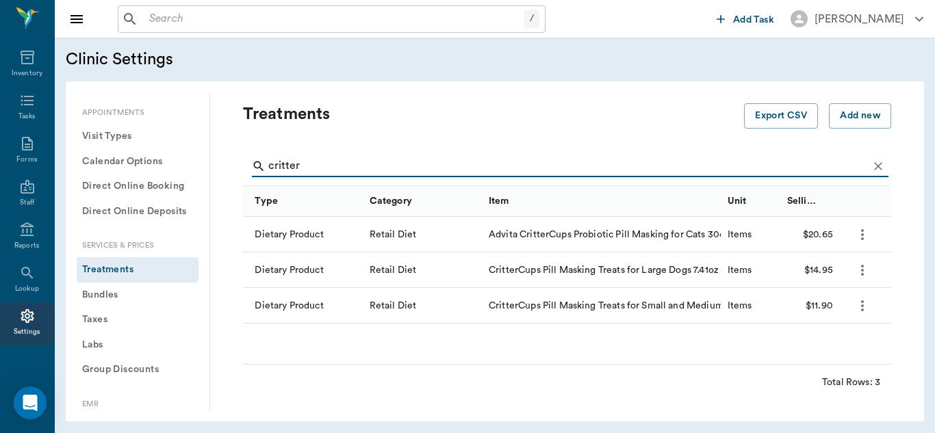
click at [412, 164] on input "critter" at bounding box center [568, 166] width 600 height 22
type input "c"
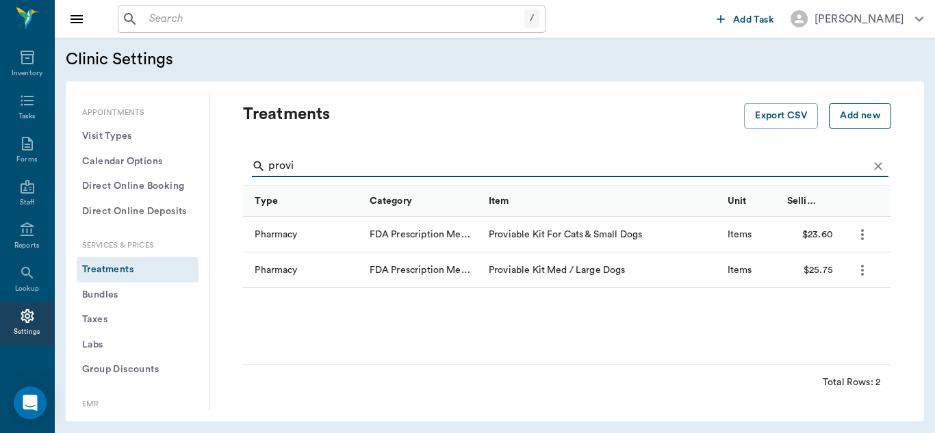
type input "provi"
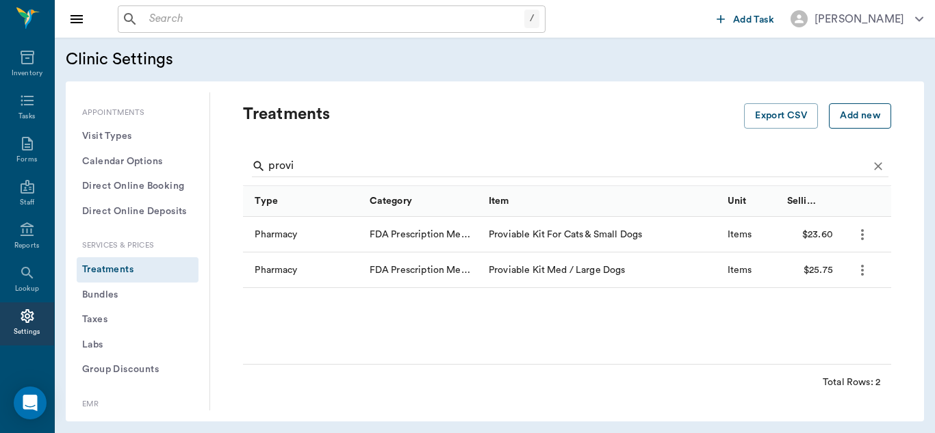
click at [848, 119] on button "Add new" at bounding box center [860, 115] width 62 height 25
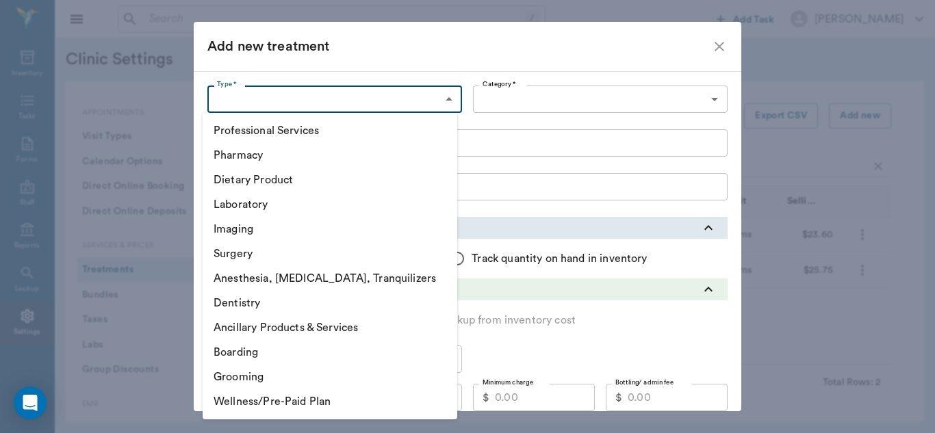
click at [441, 102] on body "/ ​ Add Task [PERSON_NAME] Nectar Messages Appts Labs Imaging Inventory Tasks F…" at bounding box center [467, 216] width 935 height 433
click at [317, 179] on li "Dietary Product" at bounding box center [330, 180] width 255 height 25
type input "5200"
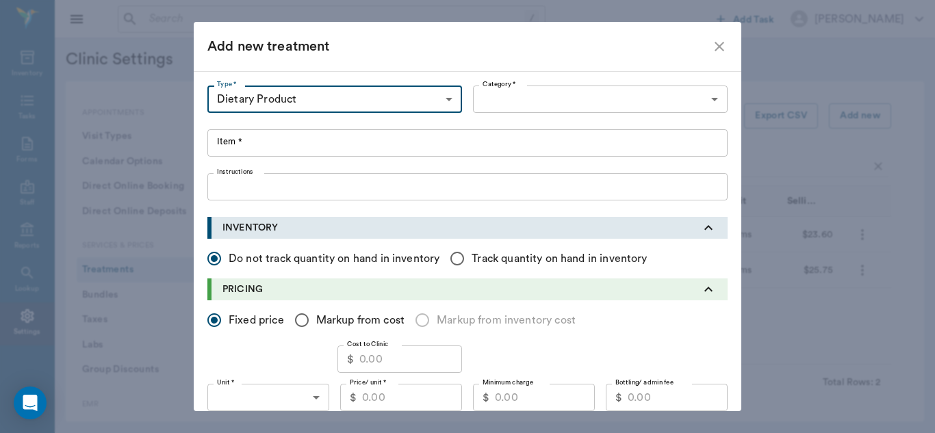
click at [698, 103] on body "/ ​ Add Task [PERSON_NAME] Nectar Messages Appts Labs Imaging Inventory Tasks F…" at bounding box center [467, 216] width 935 height 433
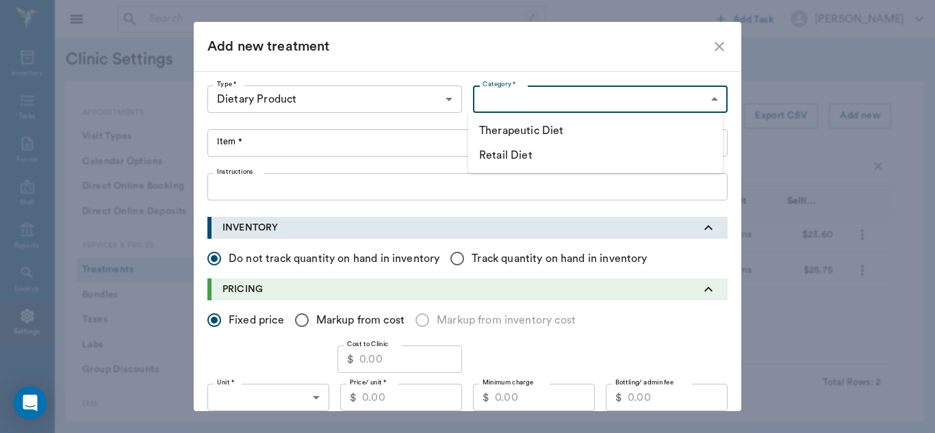
click at [572, 159] on li "Retail Diet" at bounding box center [595, 155] width 255 height 25
type input "5202"
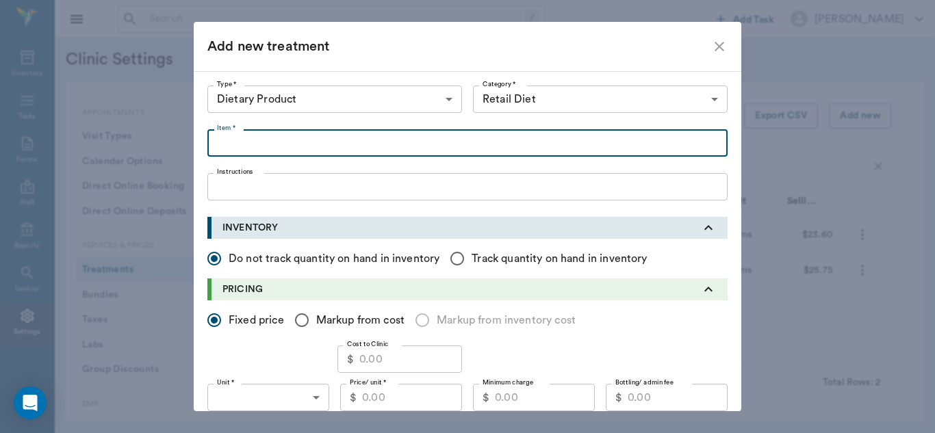
click at [240, 150] on input "Item *" at bounding box center [467, 142] width 520 height 27
type input "Proviable Fiber Supplement Powder for Dogs and Cats 200gm"
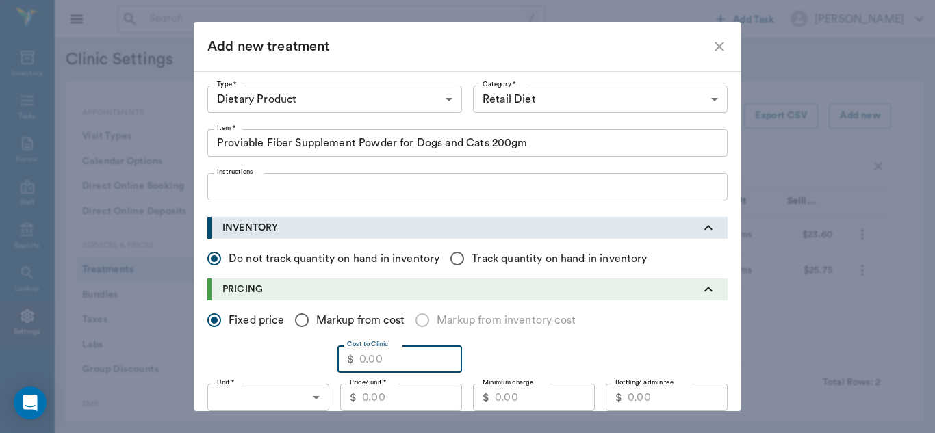
click at [375, 355] on input "Cost to Clinic" at bounding box center [410, 359] width 103 height 27
type input "25.99"
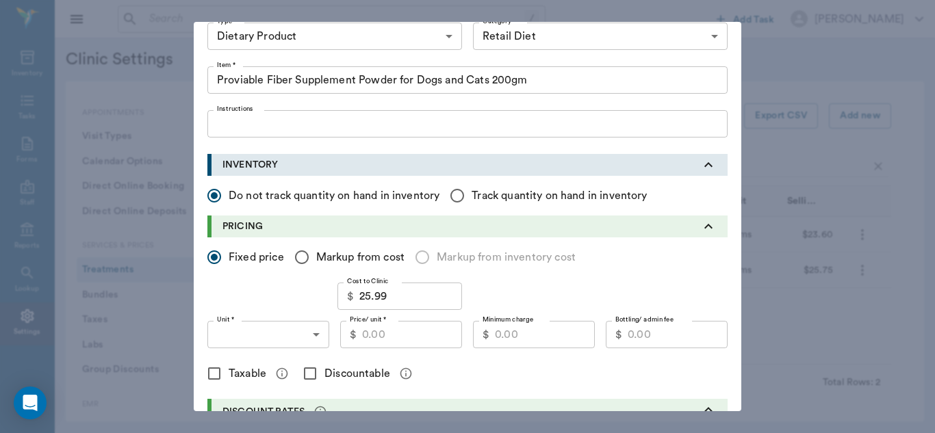
scroll to position [97, 0]
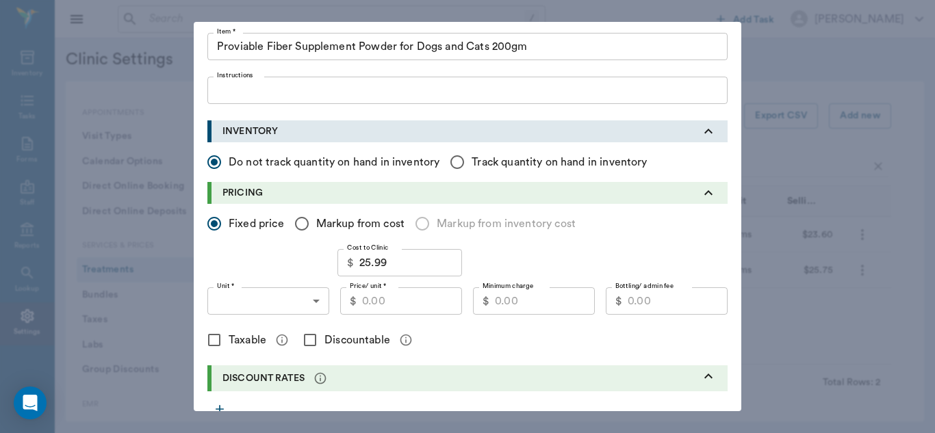
click at [421, 300] on input "Price/ unit *" at bounding box center [412, 300] width 100 height 27
type input "43.05"
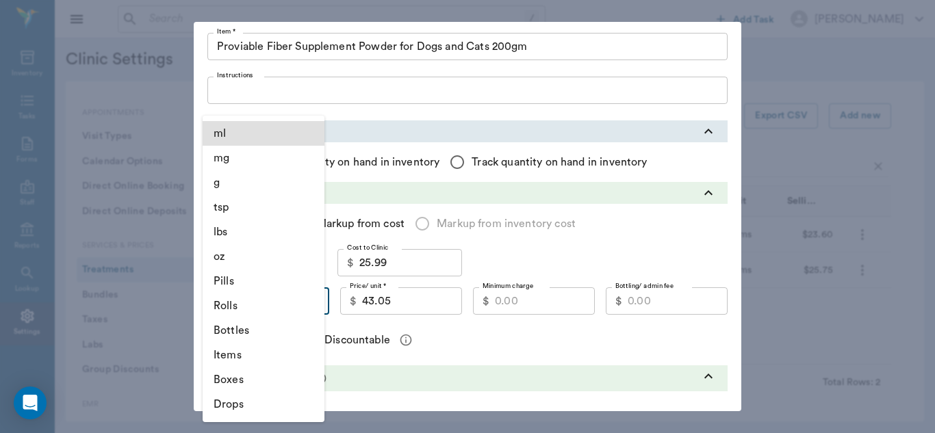
click at [316, 303] on body "/ ​ Add Task [PERSON_NAME] Nectar Messages Appts Labs Imaging Inventory Tasks F…" at bounding box center [467, 216] width 935 height 433
click at [264, 357] on li "Items" at bounding box center [264, 355] width 122 height 25
type input "ITEMS"
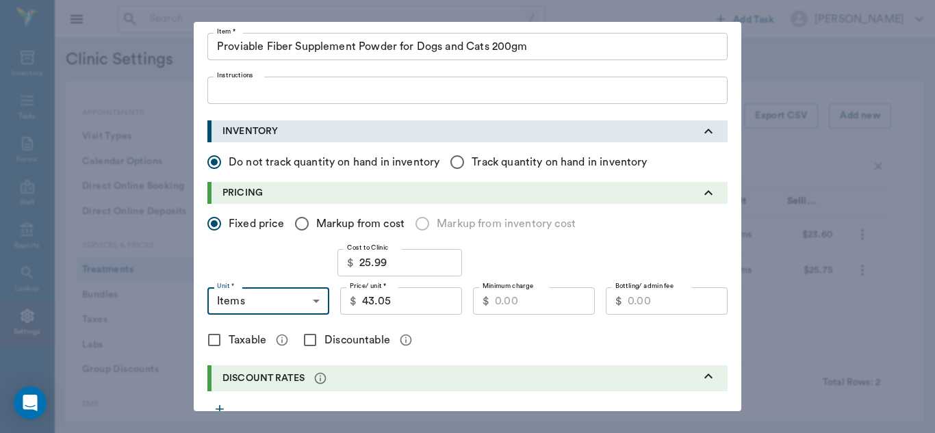
click at [520, 309] on input "Minimum charge" at bounding box center [545, 300] width 100 height 27
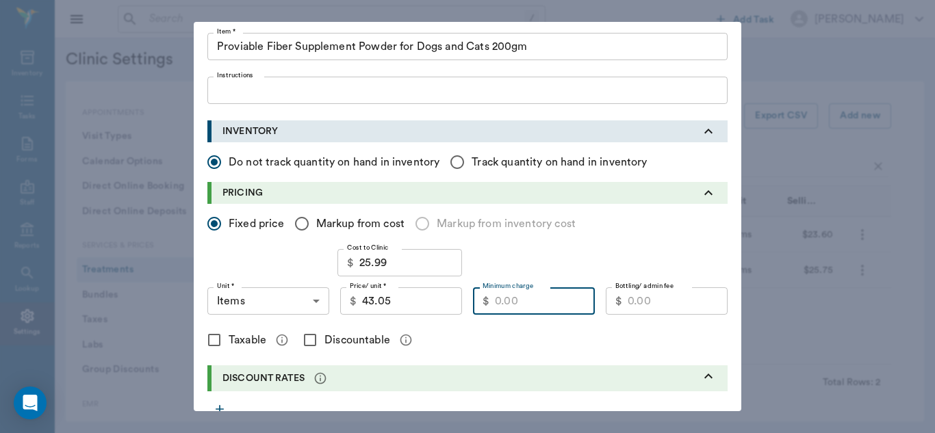
click at [214, 342] on input "Taxable" at bounding box center [214, 340] width 29 height 29
checkbox input "true"
click at [306, 341] on input "Discountable" at bounding box center [310, 340] width 29 height 29
checkbox input "true"
click at [517, 305] on input "Minimum charge" at bounding box center [545, 300] width 100 height 27
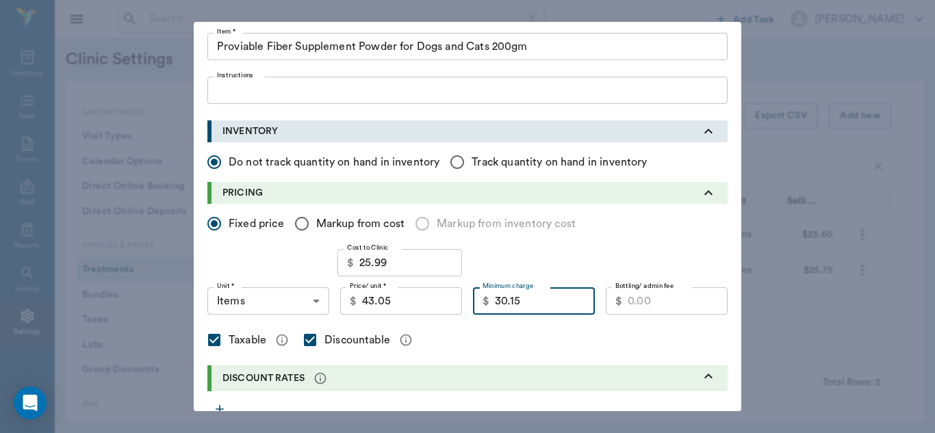
type input "30.15"
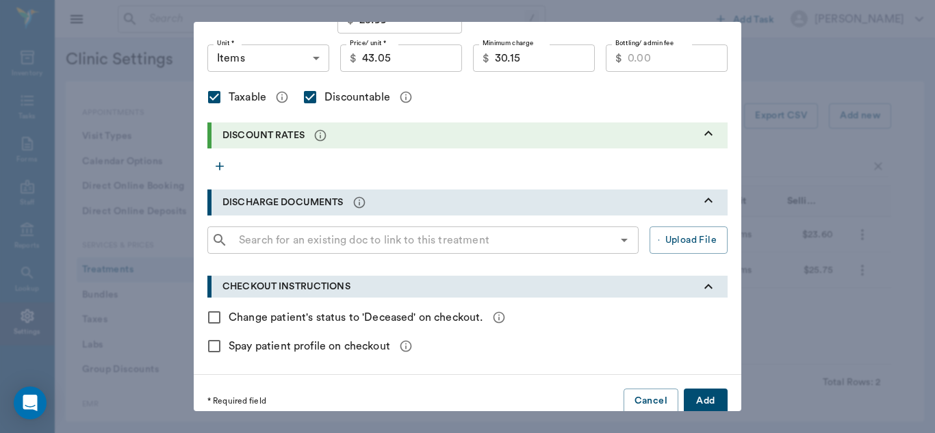
scroll to position [356, 0]
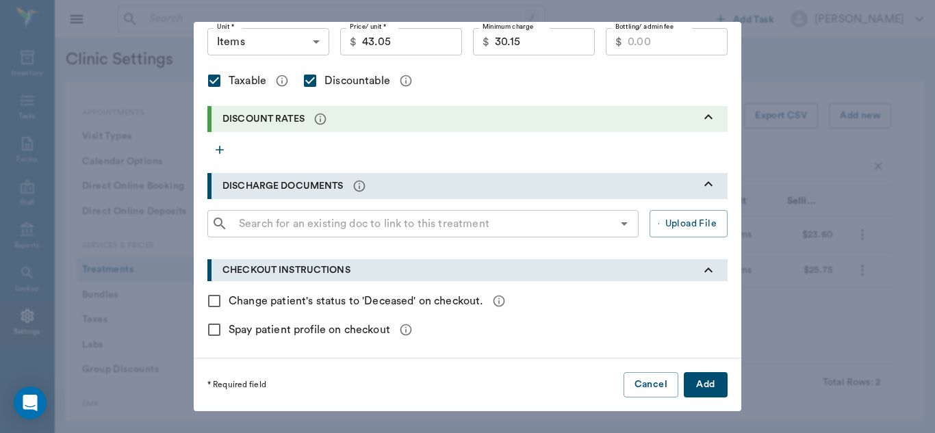
click at [704, 381] on button "Add" at bounding box center [706, 384] width 44 height 25
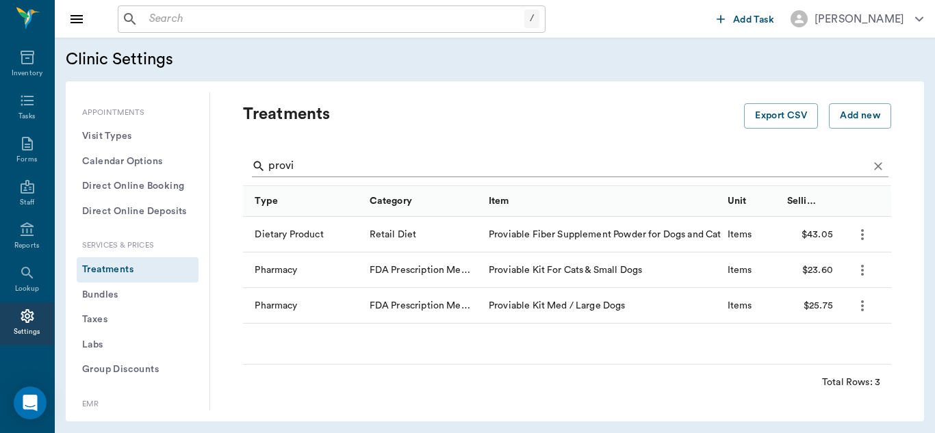
click at [372, 162] on input "provi" at bounding box center [568, 166] width 600 height 22
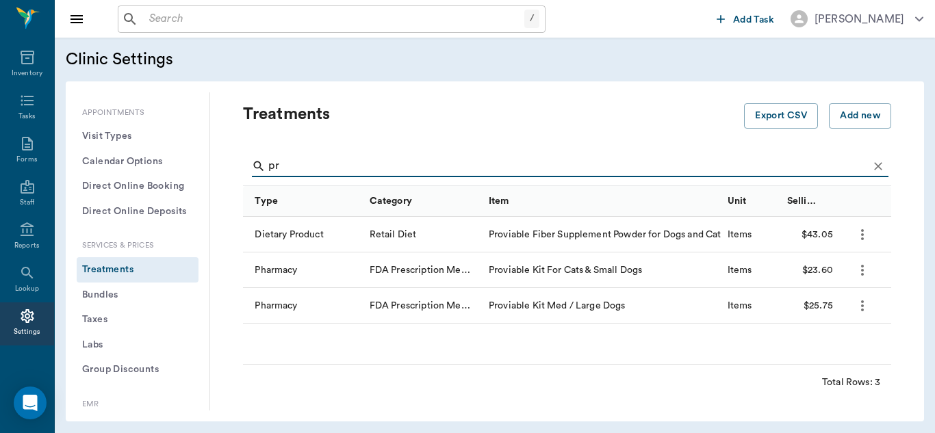
type input "p"
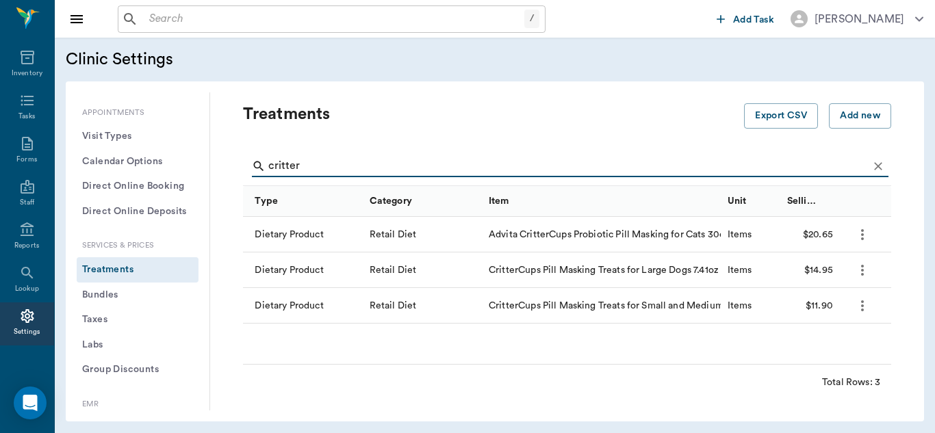
click at [867, 232] on icon "more" at bounding box center [862, 235] width 16 height 16
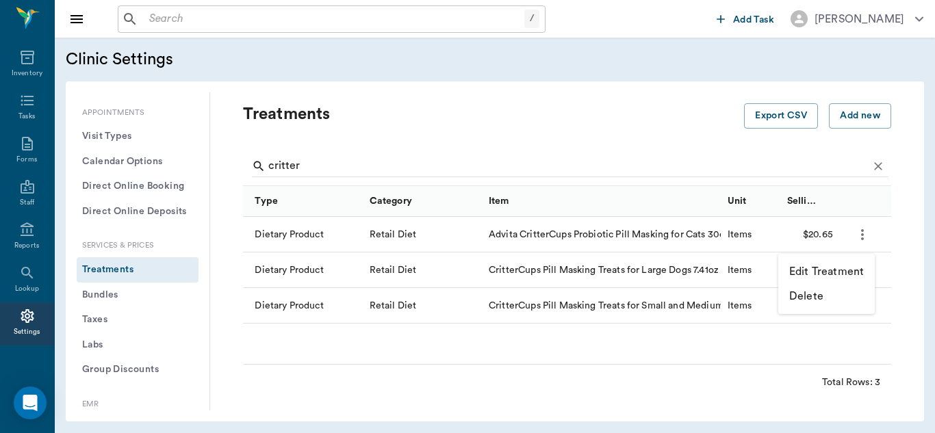
click at [816, 277] on p "Edit Treatment" at bounding box center [826, 272] width 75 height 16
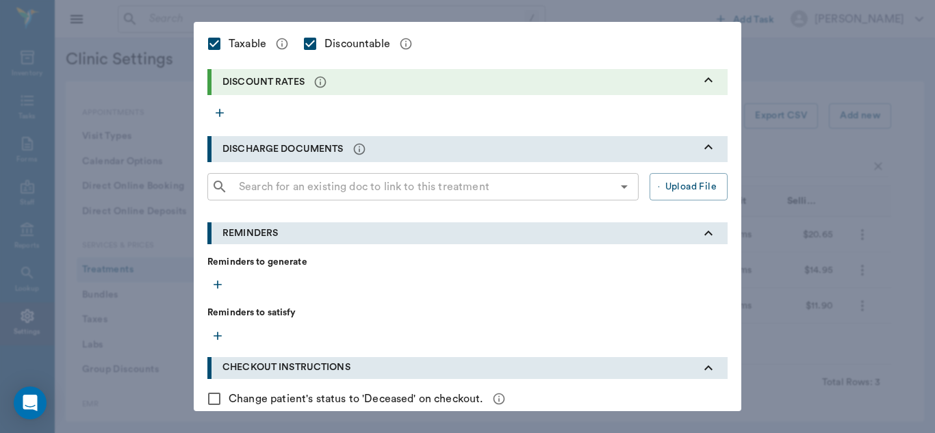
scroll to position [490, 0]
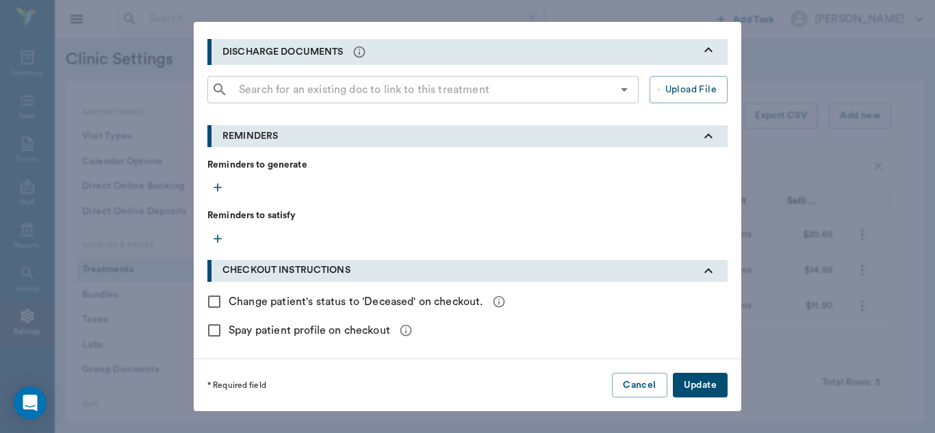
click at [710, 383] on button "Update" at bounding box center [700, 385] width 55 height 25
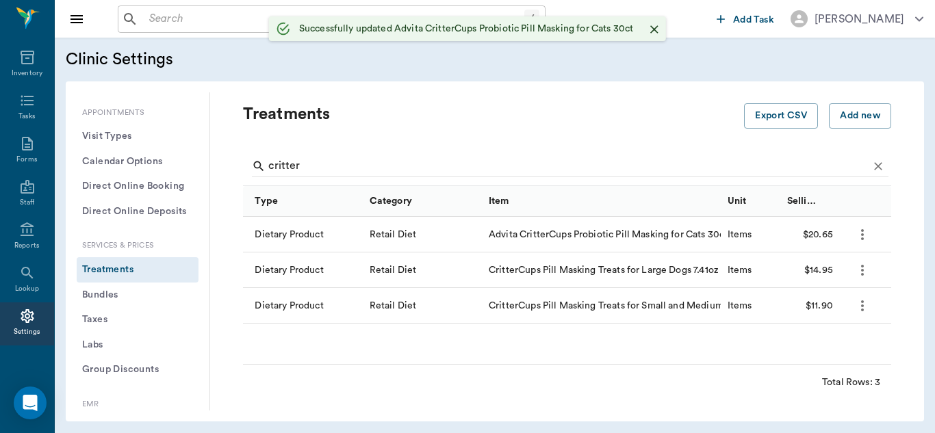
scroll to position [0, 0]
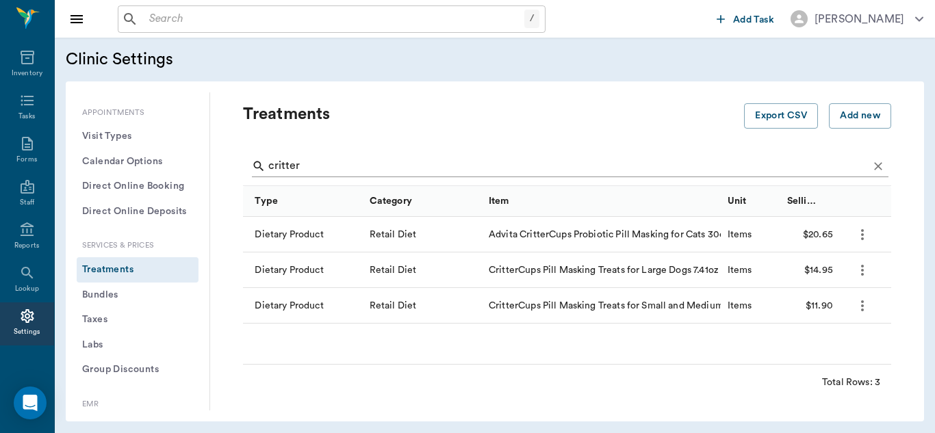
click at [331, 167] on input "critter" at bounding box center [568, 166] width 600 height 22
click at [311, 166] on input "critter" at bounding box center [568, 166] width 600 height 22
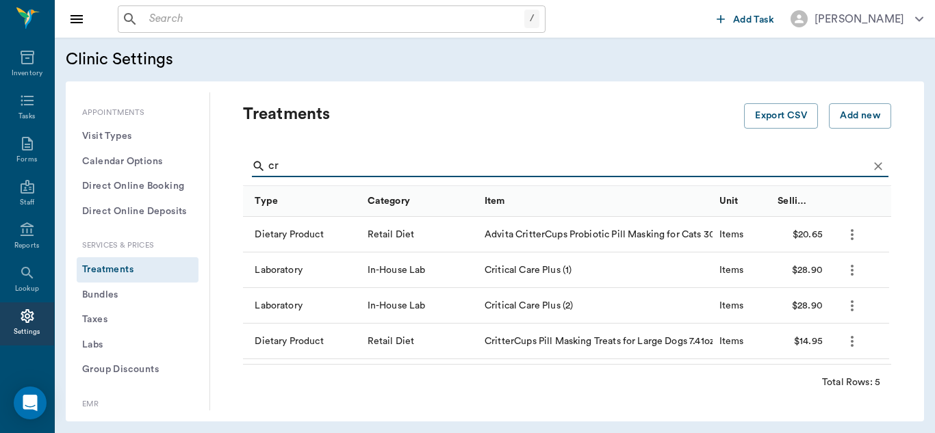
type input "c"
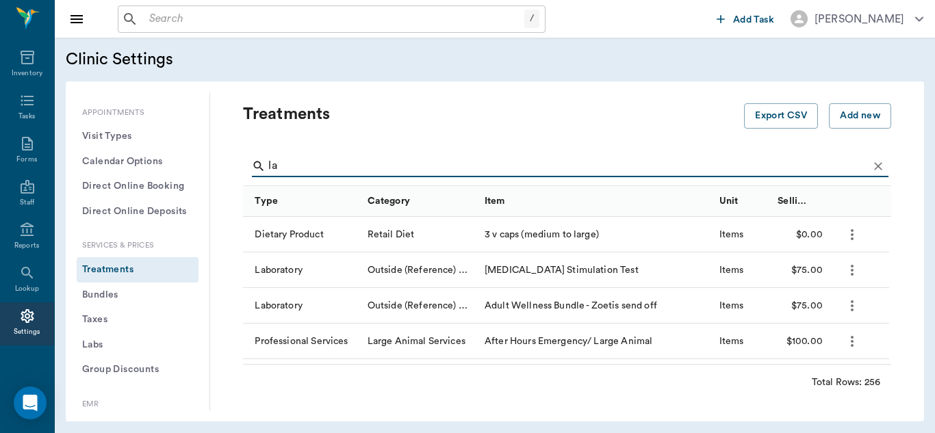
type input "l"
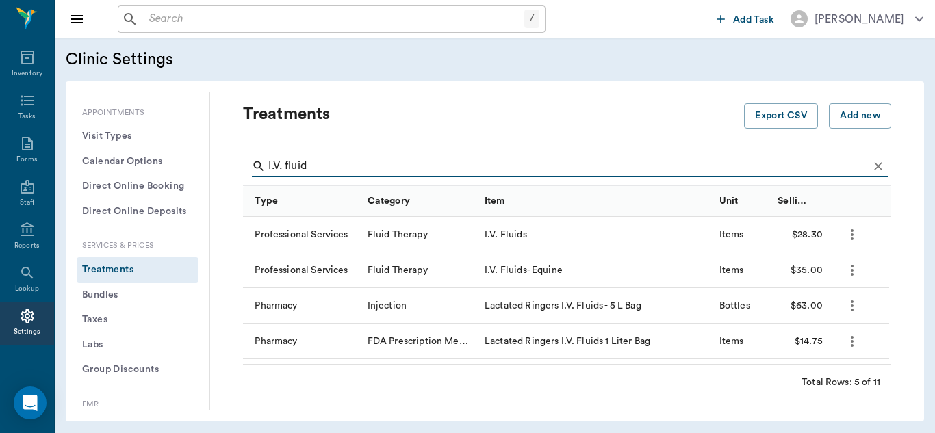
type input "I.V. fluid"
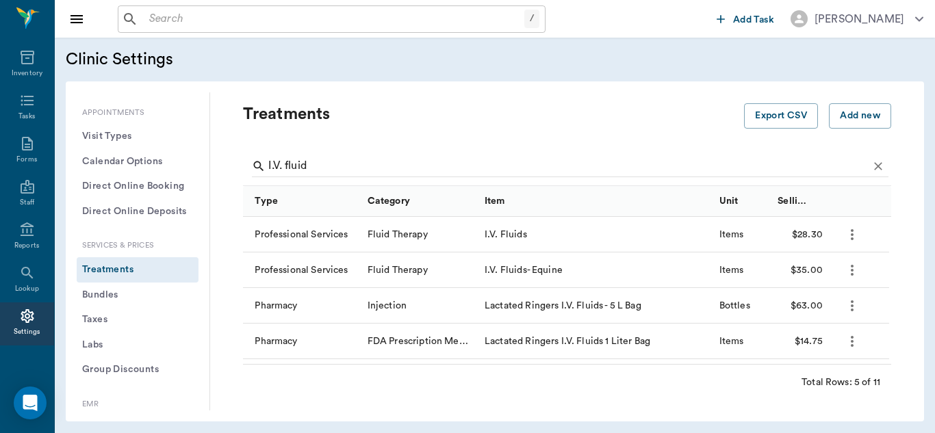
click at [854, 271] on icon "more" at bounding box center [852, 270] width 16 height 16
click at [817, 305] on p "Edit Treatment" at bounding box center [816, 307] width 75 height 16
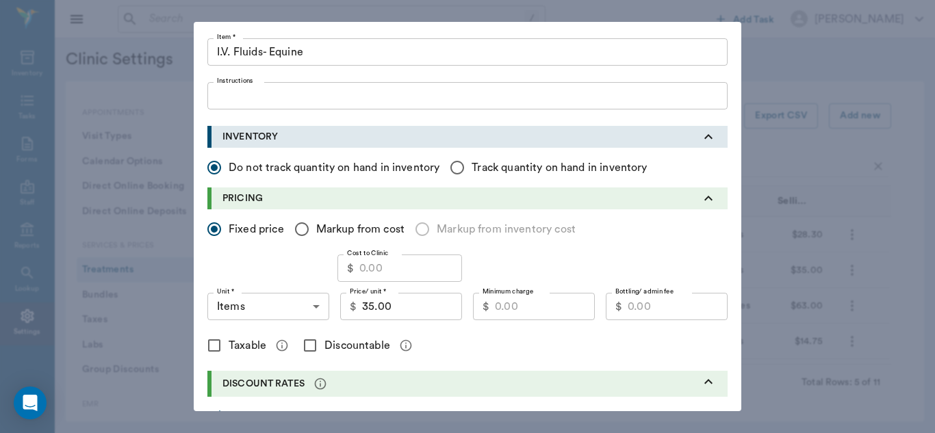
scroll to position [92, 0]
click at [405, 306] on input "35.00" at bounding box center [412, 305] width 100 height 27
type input "55.00"
click at [305, 345] on input "Discountable" at bounding box center [310, 344] width 29 height 29
checkbox input "true"
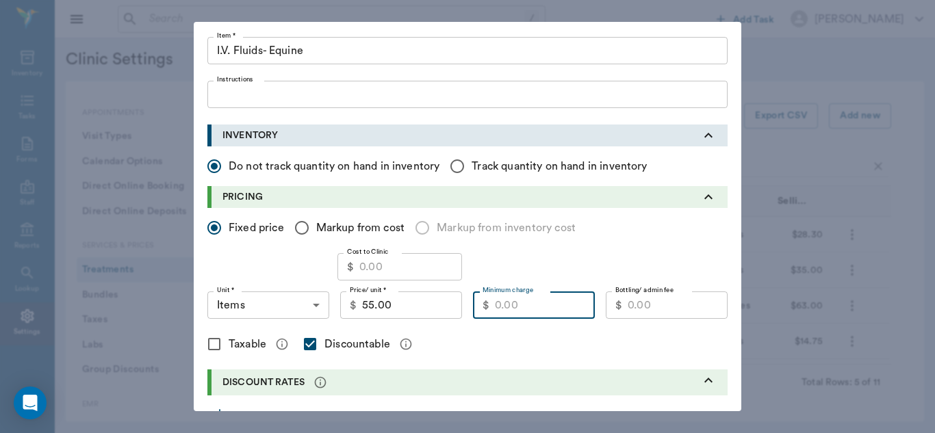
click at [545, 303] on input "Minimum charge" at bounding box center [545, 305] width 100 height 27
type input "48.00"
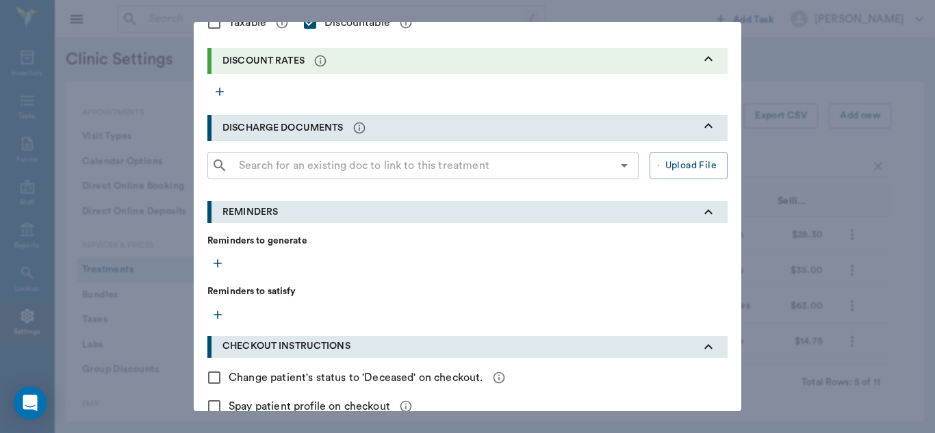
scroll to position [490, 0]
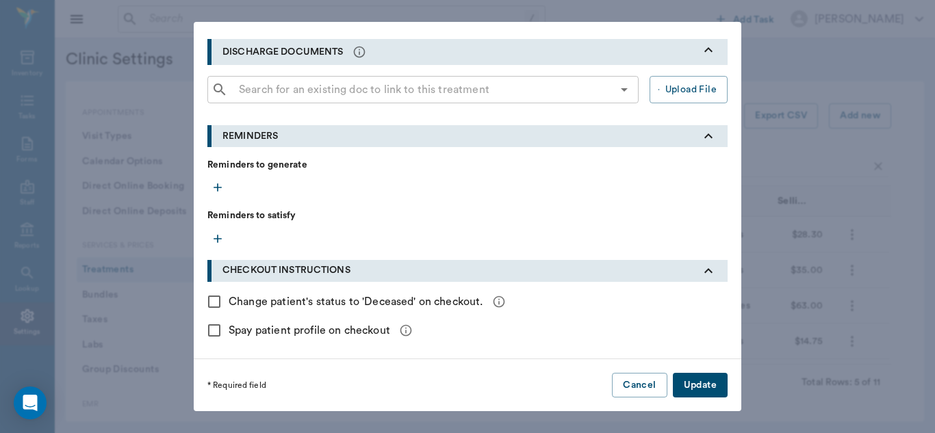
click at [700, 385] on button "Update" at bounding box center [700, 385] width 55 height 25
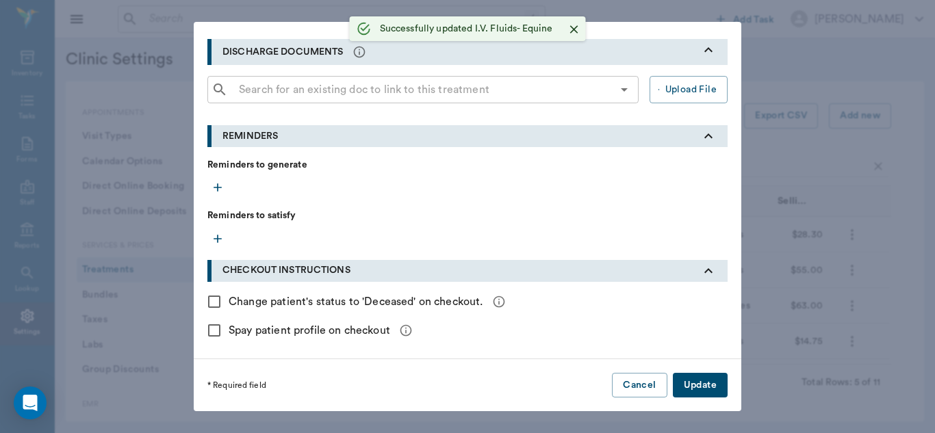
checkbox input "false"
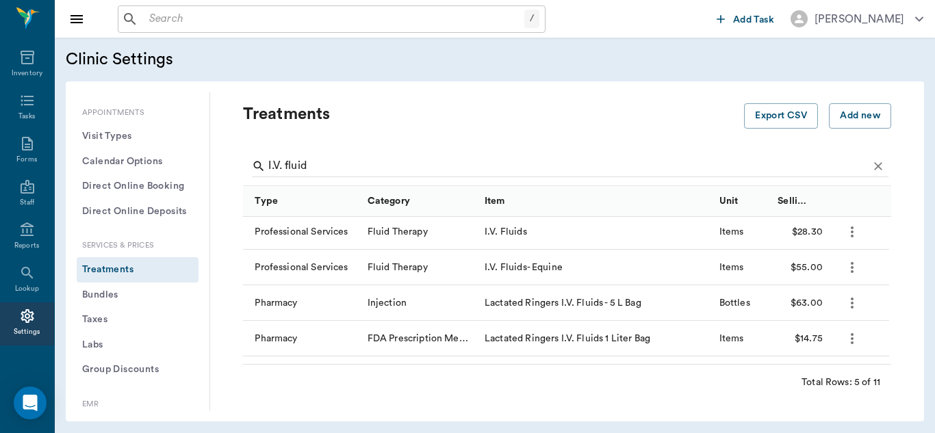
scroll to position [0, 0]
